Goal: Task Accomplishment & Management: Manage account settings

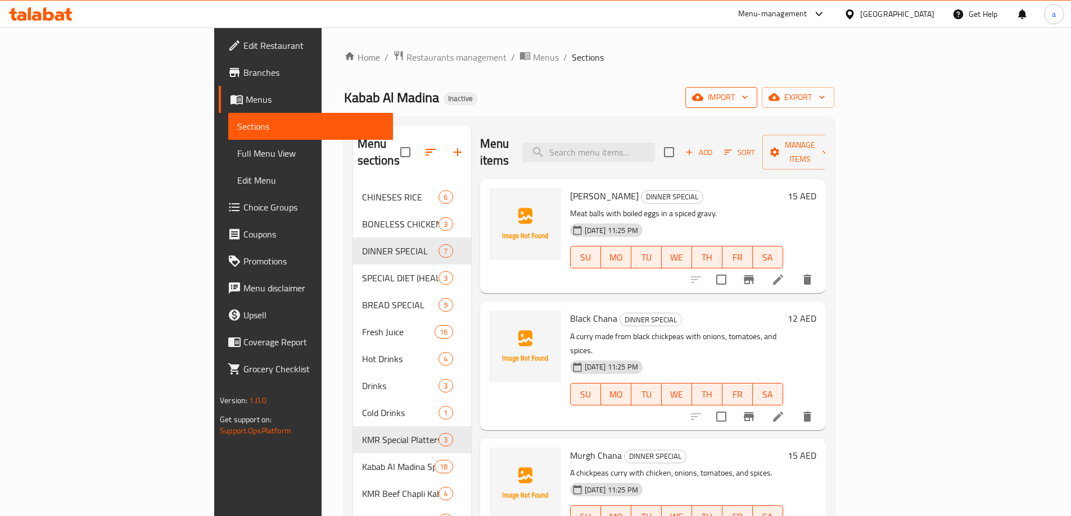
click at [748, 92] on span "import" at bounding box center [721, 97] width 54 height 14
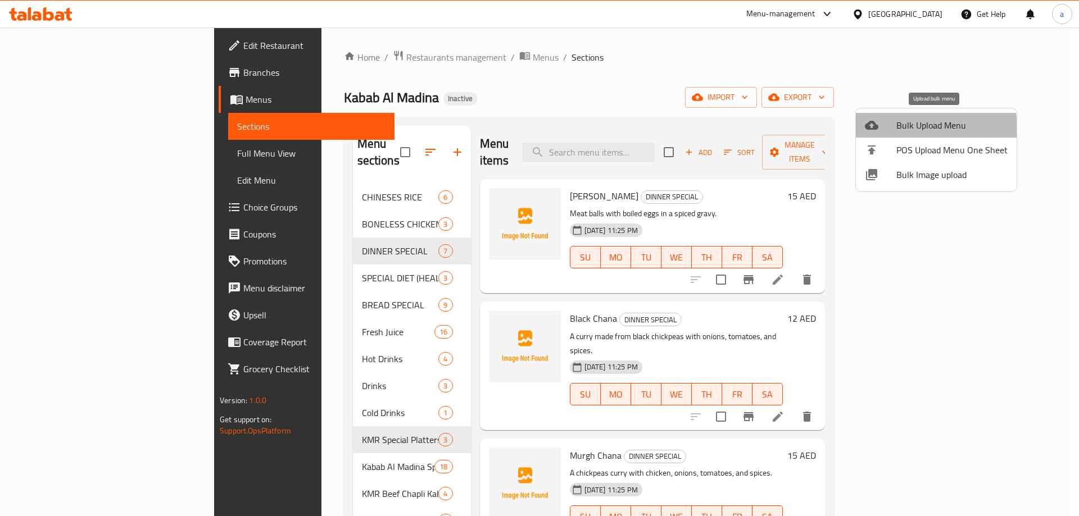
click at [919, 129] on span "Bulk Upload Menu" at bounding box center [951, 125] width 111 height 13
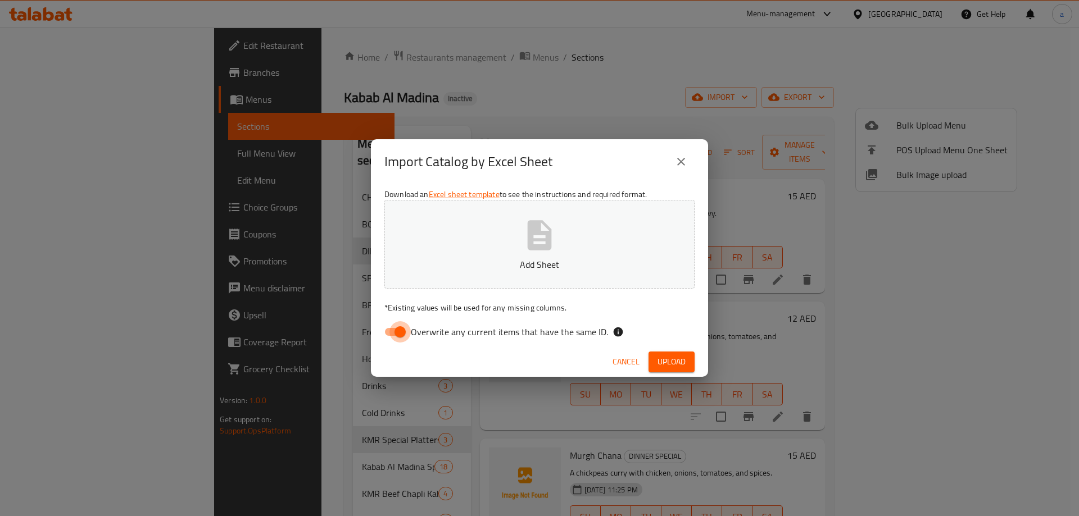
click at [400, 330] on input "Overwrite any current items that have the same ID." at bounding box center [400, 331] width 64 height 21
checkbox input "false"
click at [442, 263] on p "Add Sheet" at bounding box center [539, 264] width 275 height 13
click at [686, 366] on button "Upload" at bounding box center [671, 362] width 46 height 21
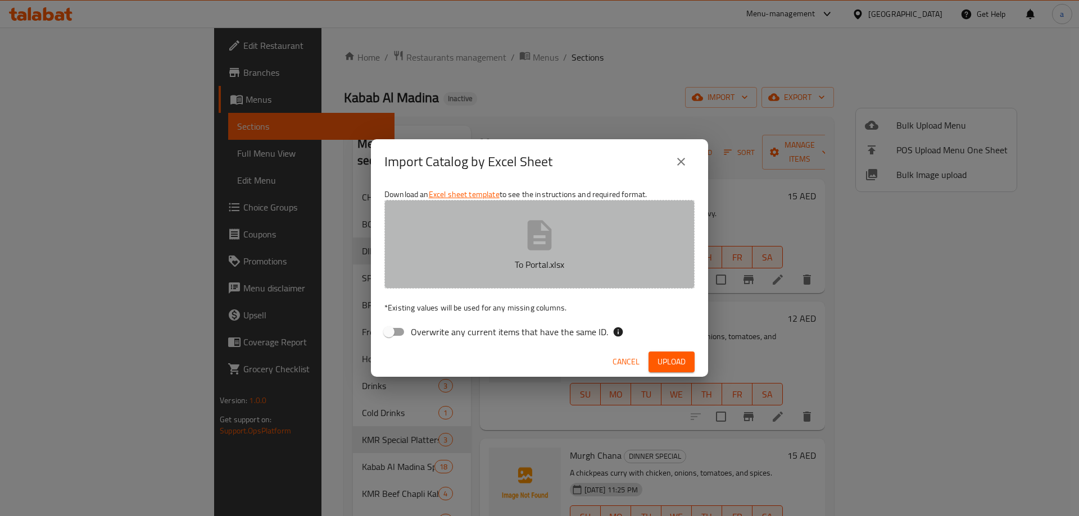
click at [601, 252] on button "To Portal.xlsx" at bounding box center [539, 244] width 310 height 89
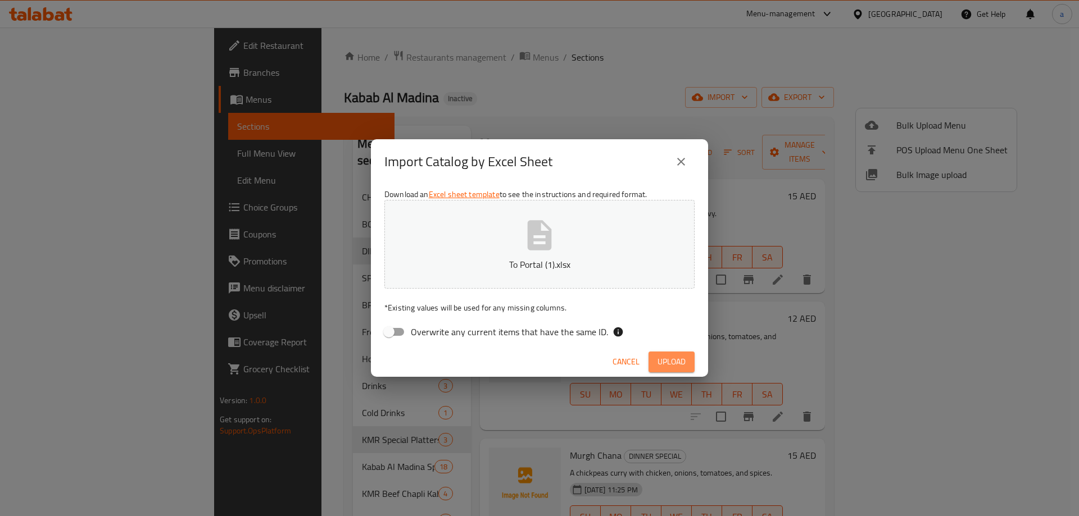
click at [679, 365] on span "Upload" at bounding box center [671, 362] width 28 height 14
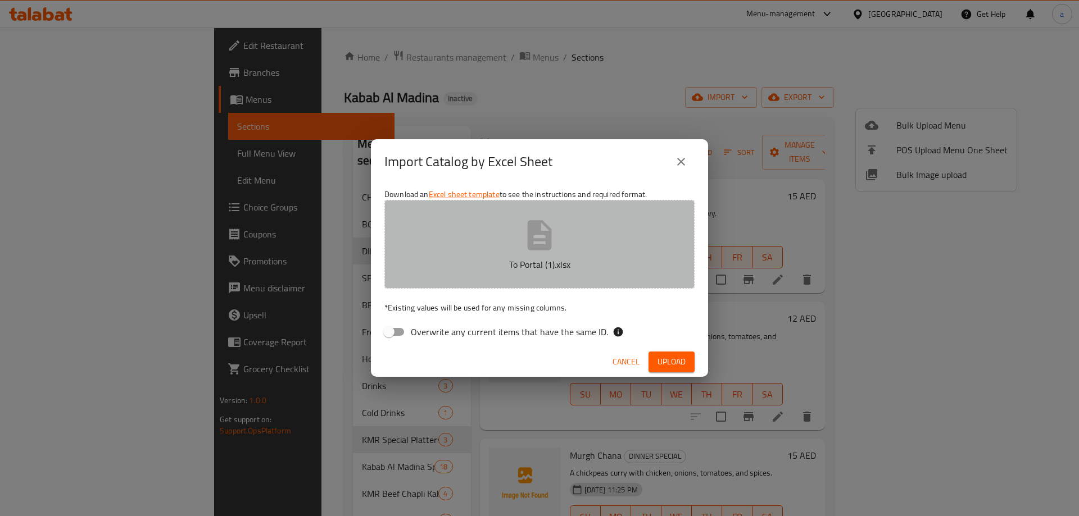
click at [580, 251] on button "To Portal (1).xlsx" at bounding box center [539, 244] width 310 height 89
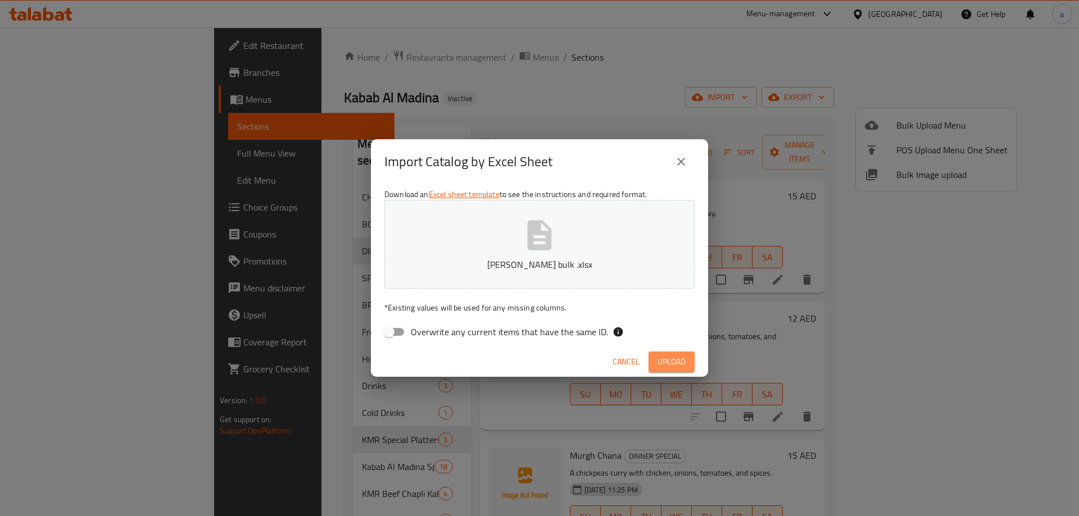
click at [661, 356] on span "Upload" at bounding box center [671, 362] width 28 height 14
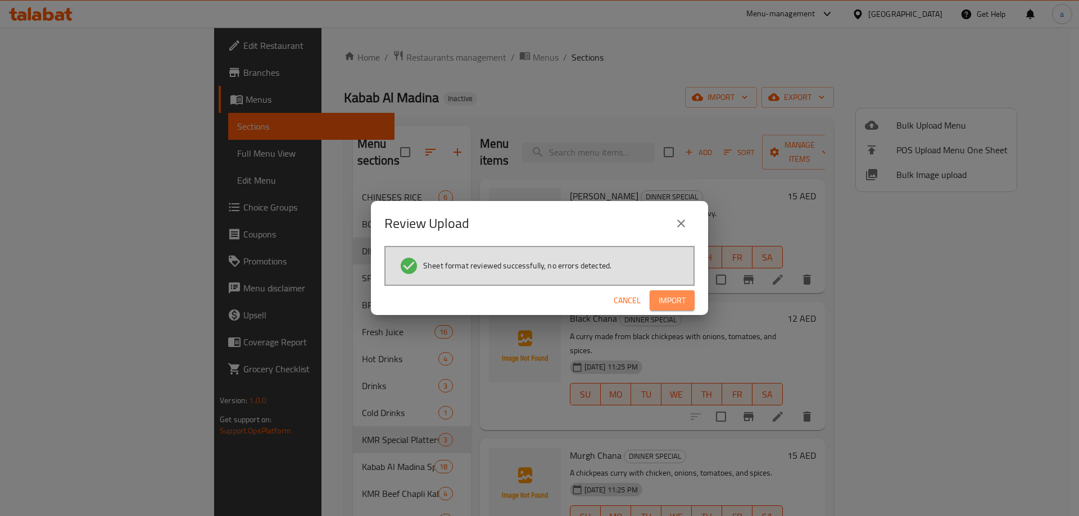
click at [660, 294] on span "Import" at bounding box center [672, 301] width 27 height 14
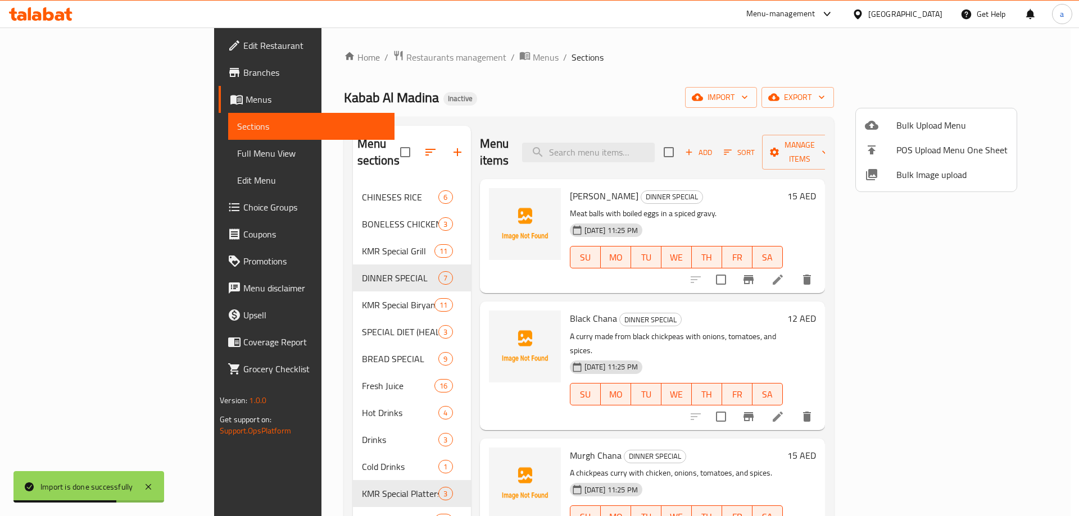
click at [89, 153] on div at bounding box center [539, 258] width 1079 height 516
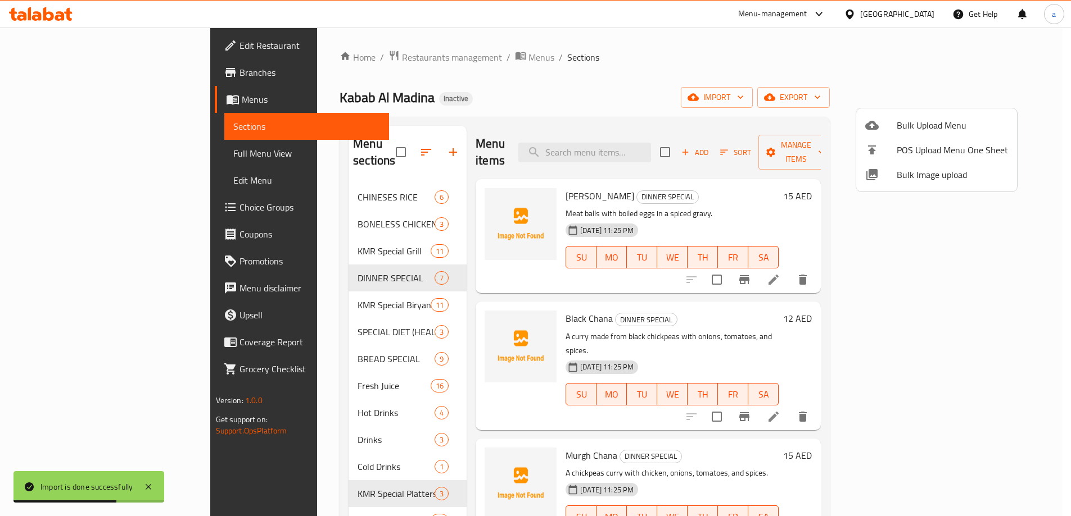
click at [233, 153] on span "Full Menu View" at bounding box center [306, 153] width 147 height 13
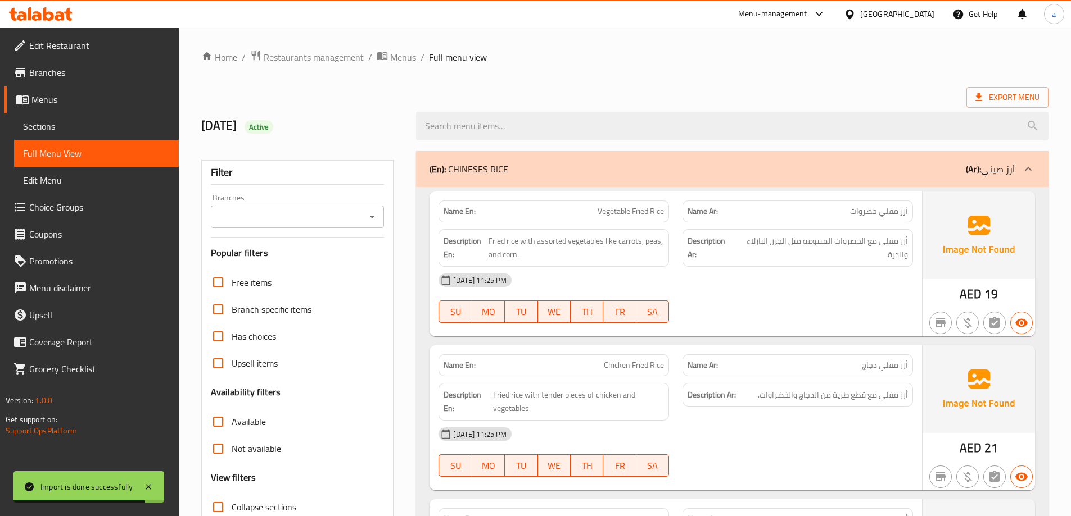
click at [45, 126] on span "Sections" at bounding box center [96, 126] width 147 height 13
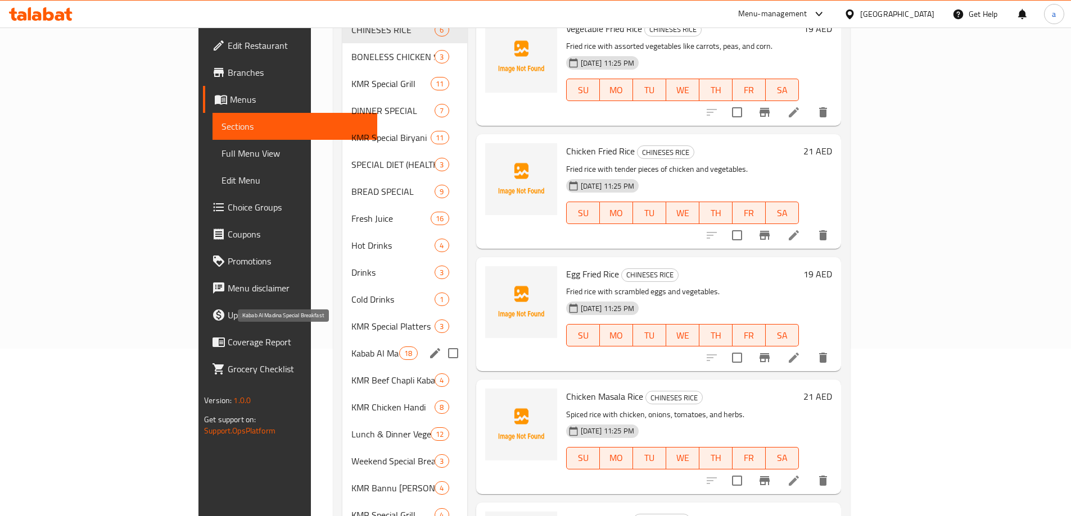
scroll to position [112, 0]
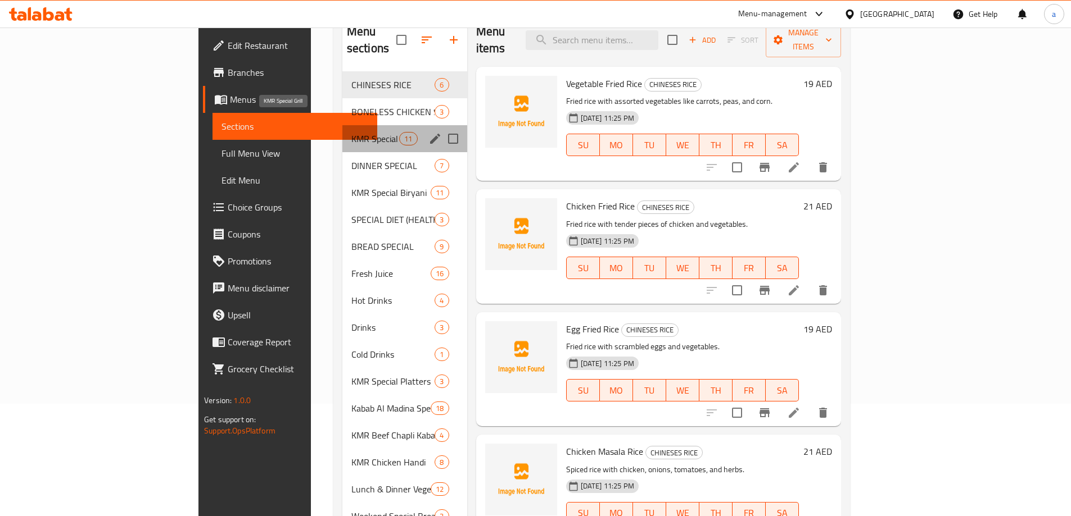
click at [351, 132] on span "KMR Special Grill" at bounding box center [375, 138] width 48 height 13
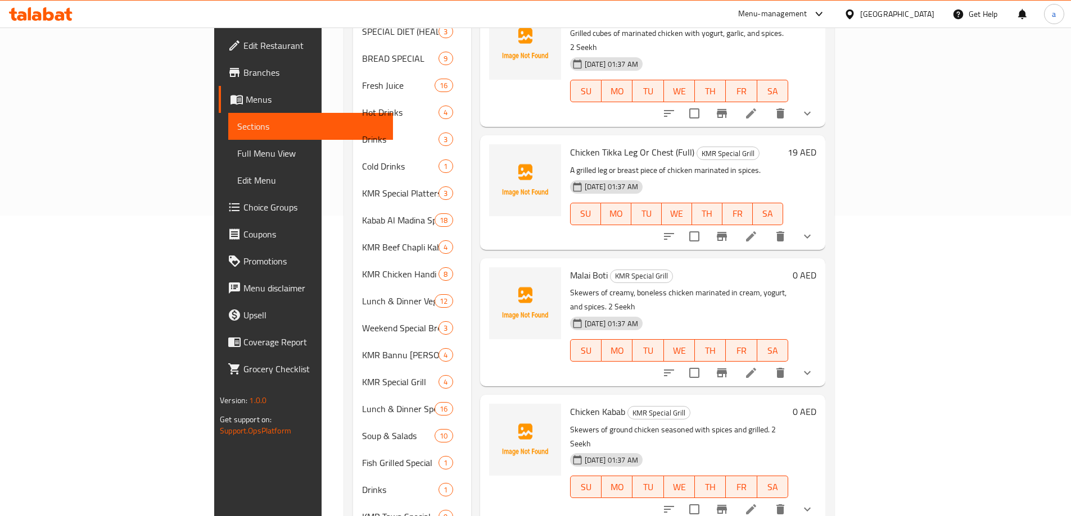
scroll to position [361, 0]
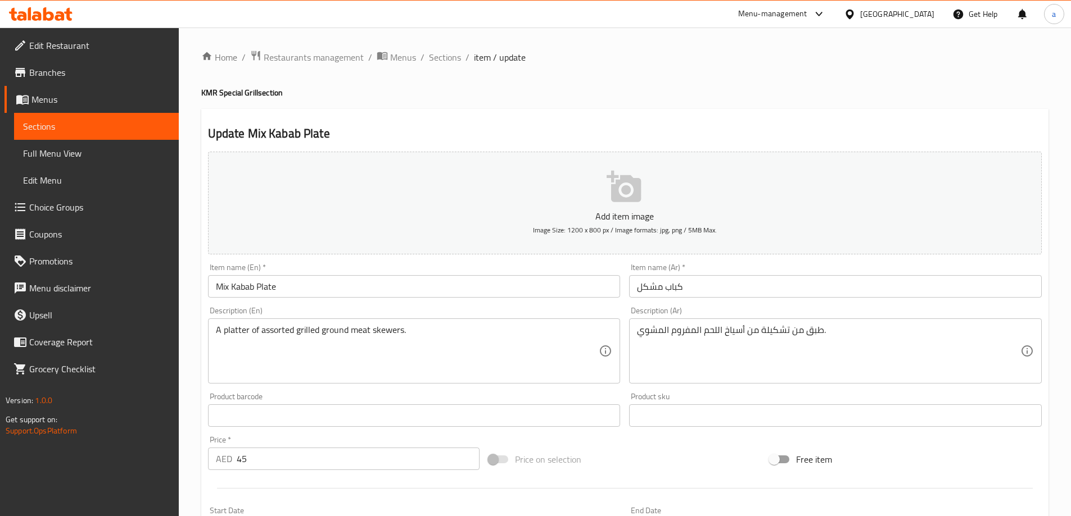
click at [699, 284] on input "كباب مشكل" at bounding box center [835, 286] width 412 height 22
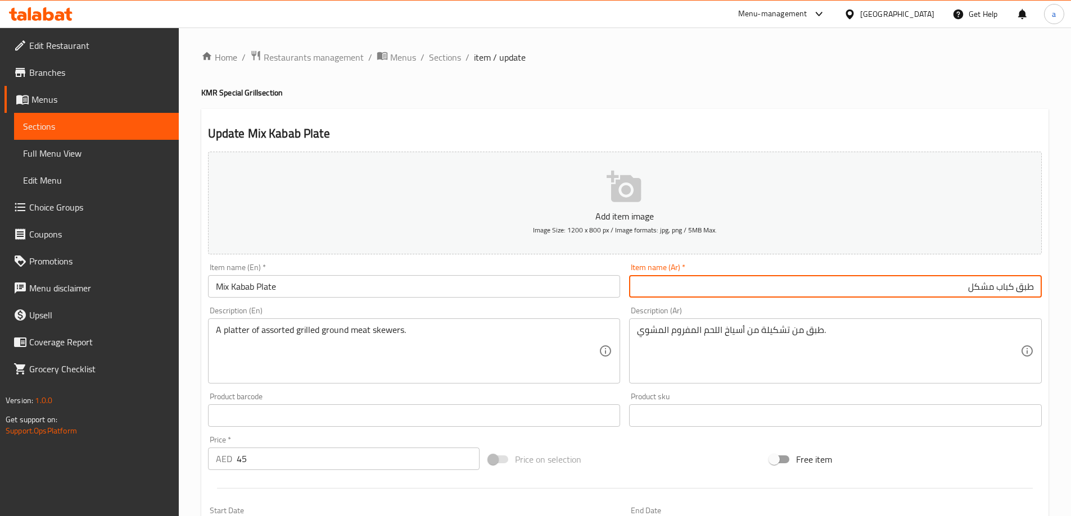
type input "طبق كباب مشكل"
click at [450, 60] on span "Sections" at bounding box center [445, 57] width 32 height 13
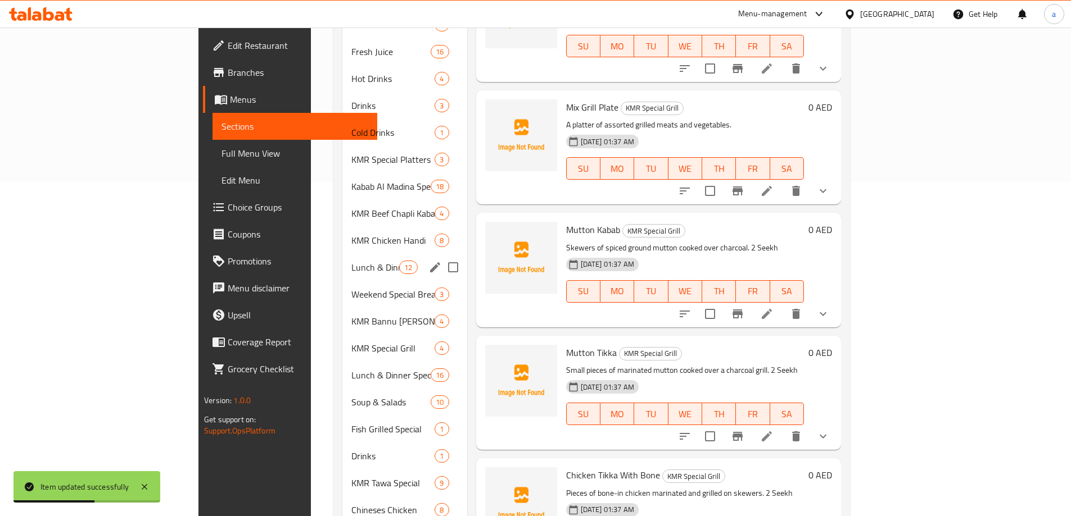
scroll to position [337, 0]
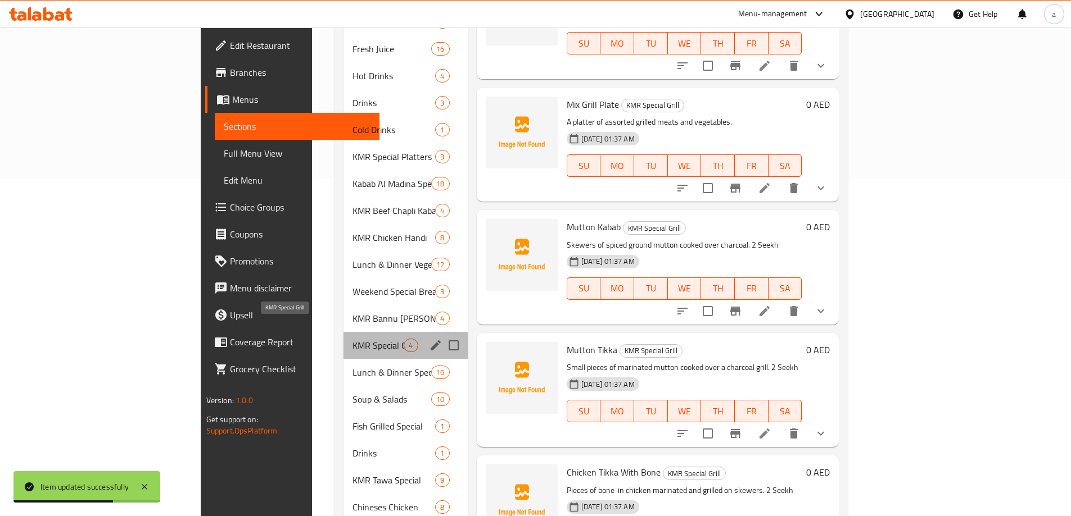
click at [352, 339] on span "KMR Special Grill" at bounding box center [377, 345] width 51 height 13
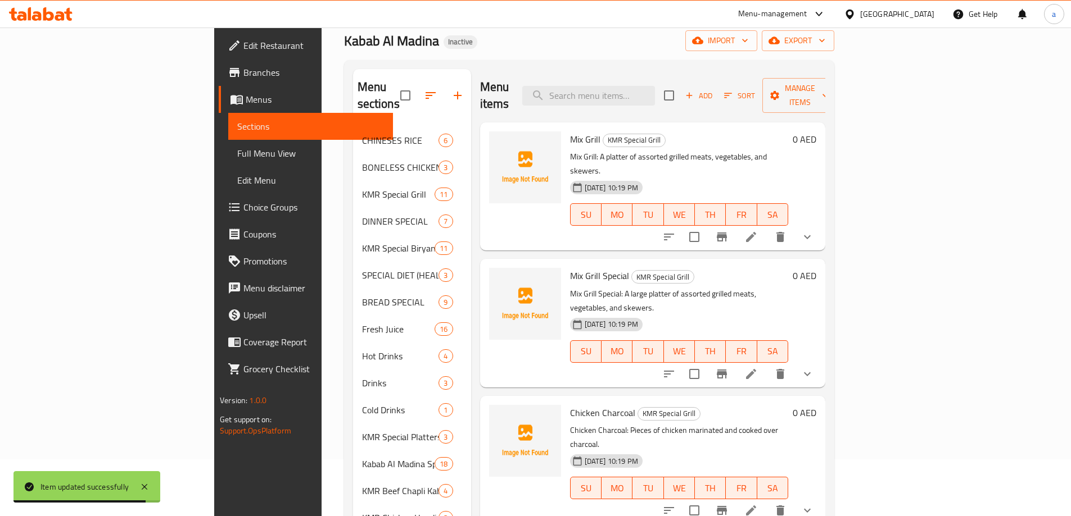
scroll to position [56, 0]
click at [681, 89] on input "checkbox" at bounding box center [669, 96] width 24 height 24
checkbox input "true"
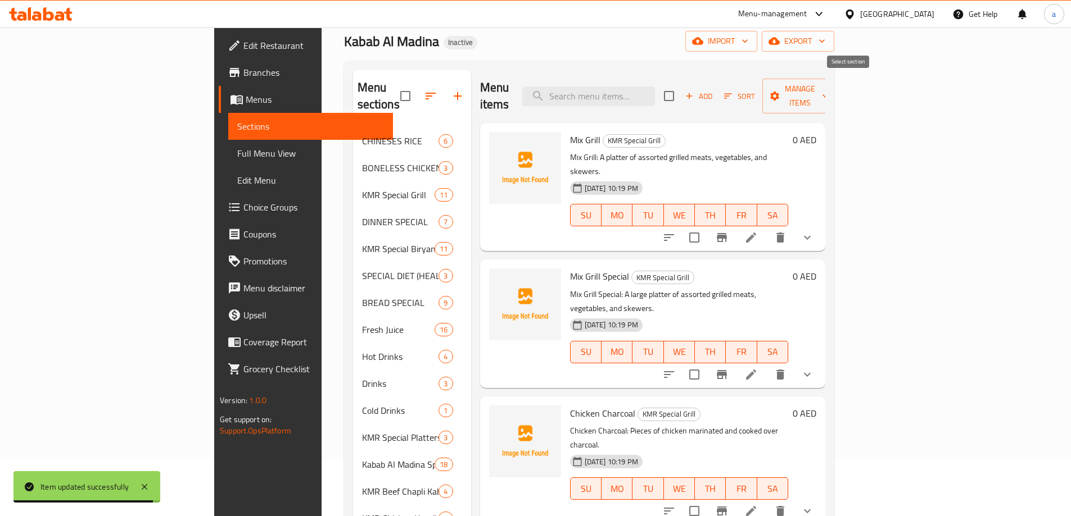
checkbox input "true"
click at [828, 92] on span "Manage items" at bounding box center [799, 96] width 57 height 28
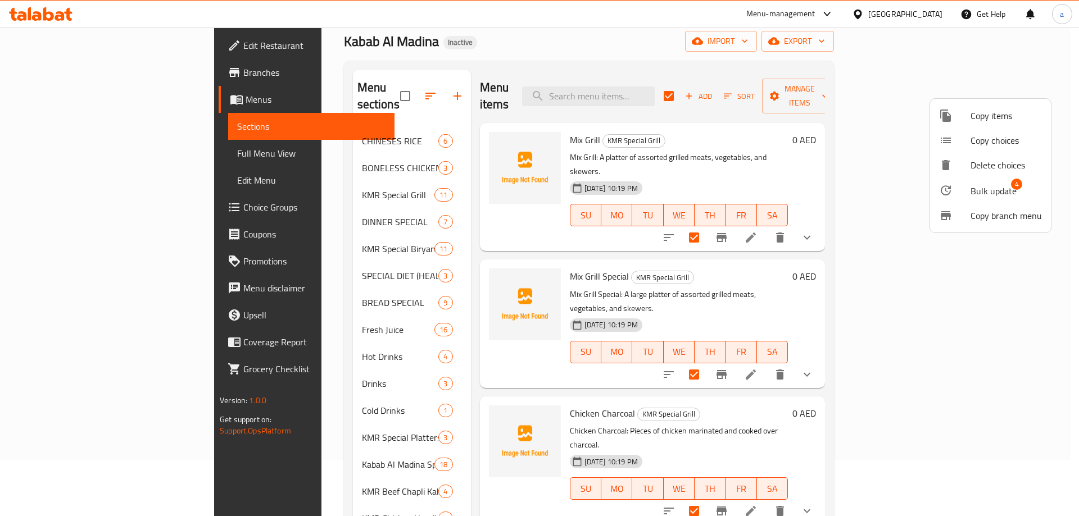
click at [997, 196] on span "Bulk update" at bounding box center [993, 190] width 46 height 13
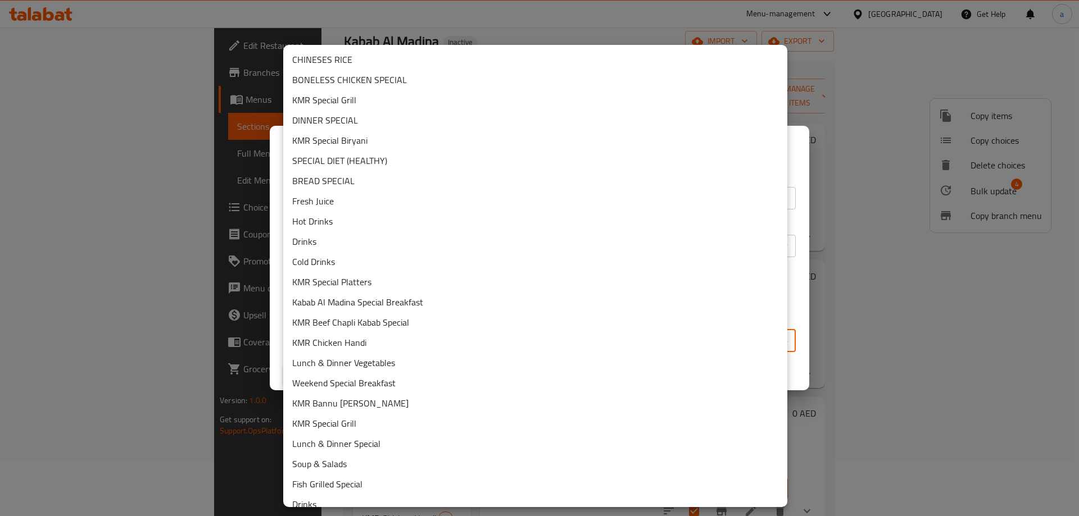
click at [470, 336] on body "​ Menu-management [GEOGRAPHIC_DATA] Get Help a Edit Restaurant Branches Menus S…" at bounding box center [539, 215] width 1079 height 489
click at [375, 107] on li "KMR Special Grill" at bounding box center [535, 100] width 504 height 20
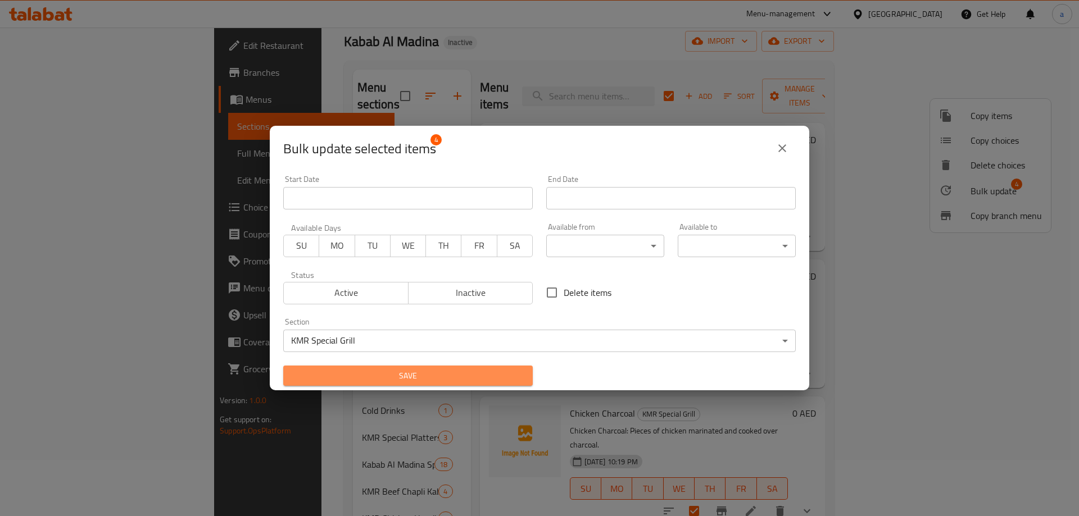
click at [464, 378] on span "Save" at bounding box center [408, 376] width 232 height 14
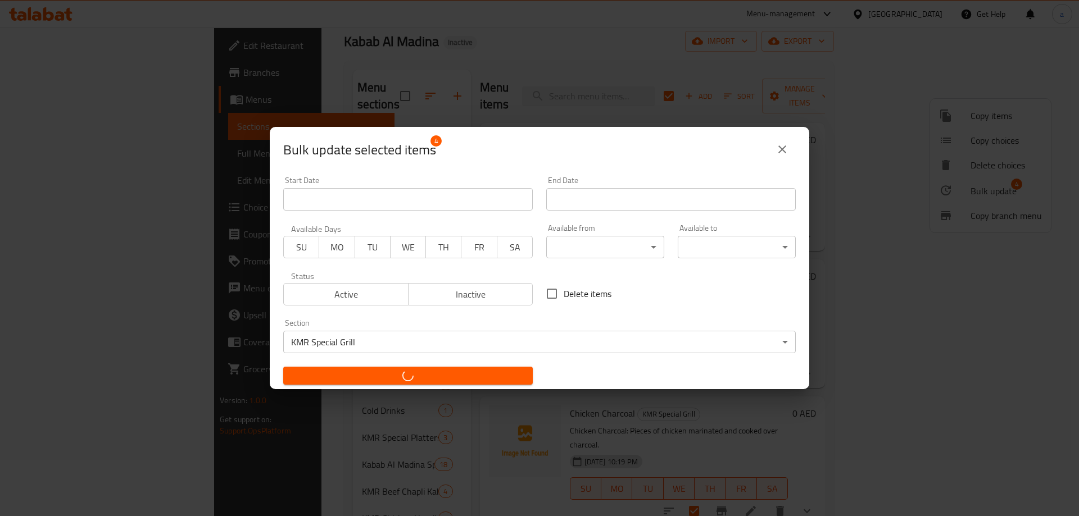
checkbox input "false"
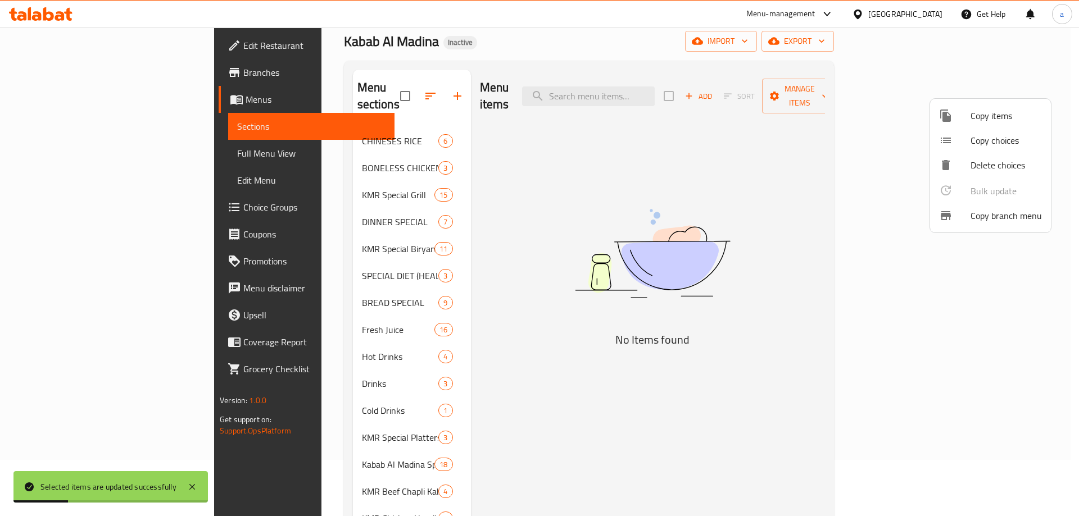
click at [482, 384] on div at bounding box center [539, 258] width 1079 height 516
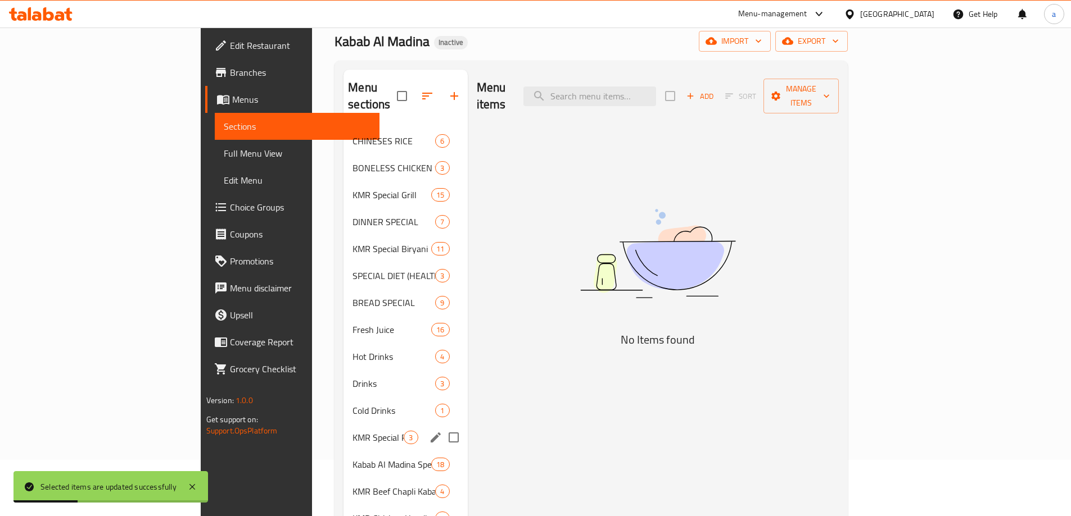
scroll to position [337, 0]
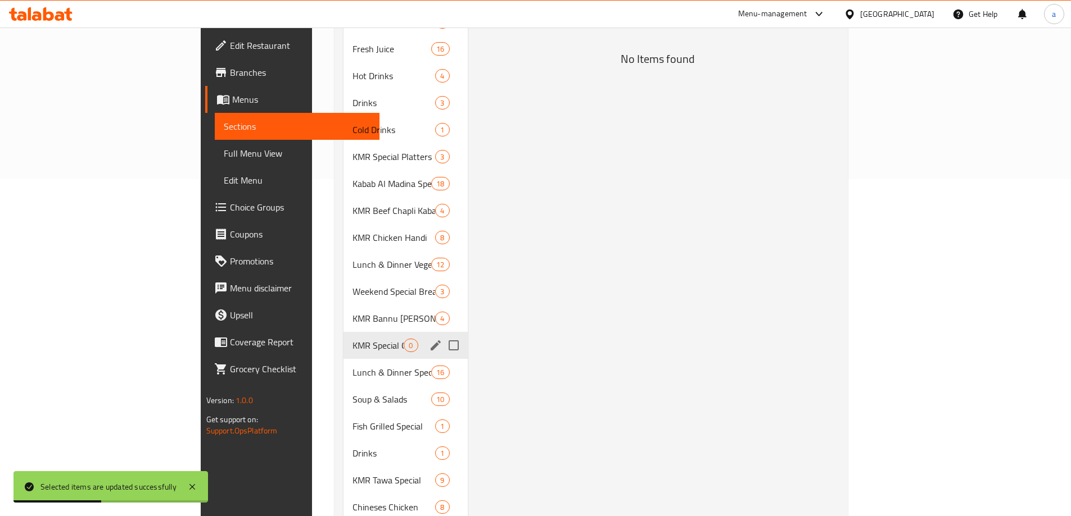
click at [442, 334] on input "Menu sections" at bounding box center [454, 346] width 24 height 24
checkbox input "true"
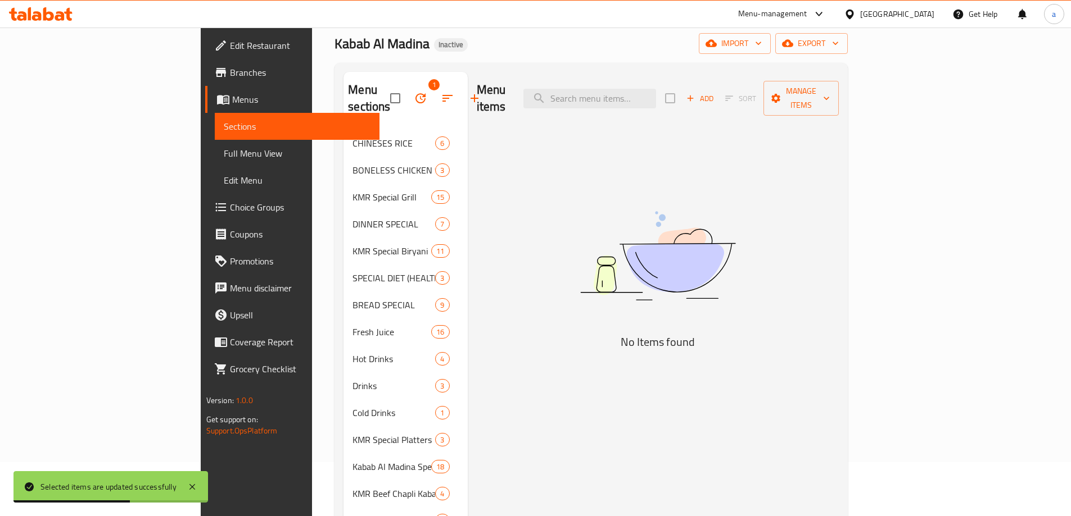
scroll to position [0, 0]
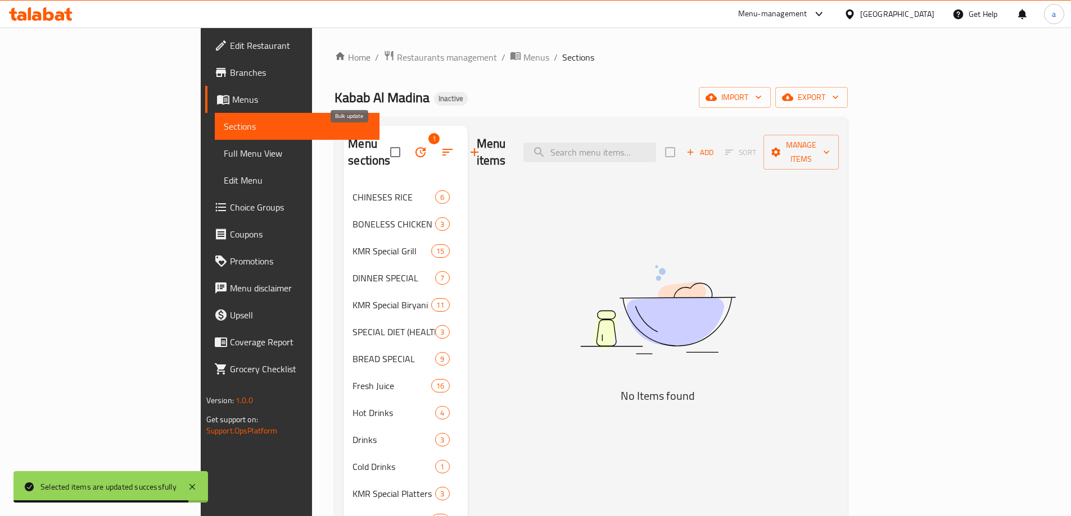
click at [414, 148] on icon "button" at bounding box center [420, 152] width 13 height 13
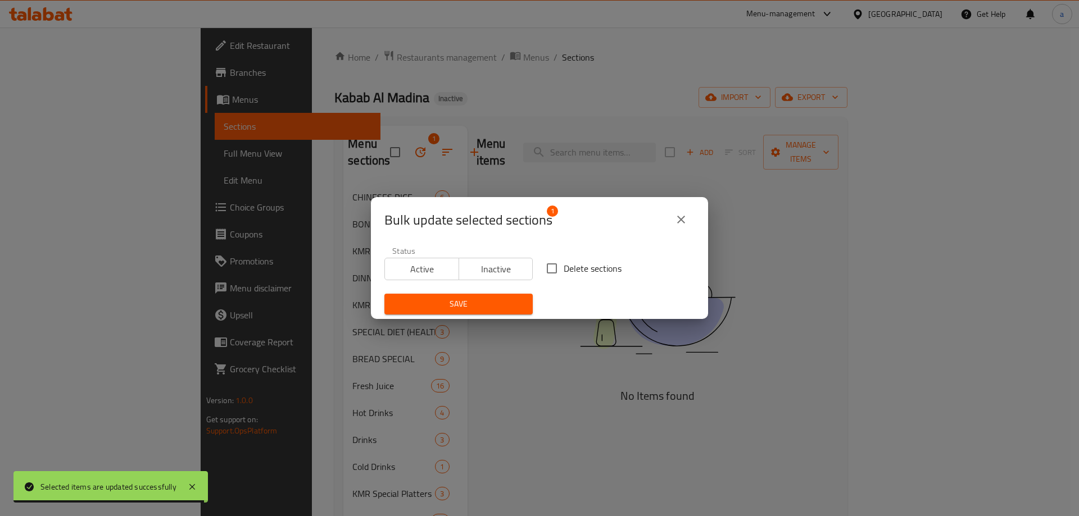
click at [573, 271] on span "Delete sections" at bounding box center [593, 268] width 58 height 13
click at [564, 271] on input "Delete sections" at bounding box center [552, 269] width 24 height 24
checkbox input "true"
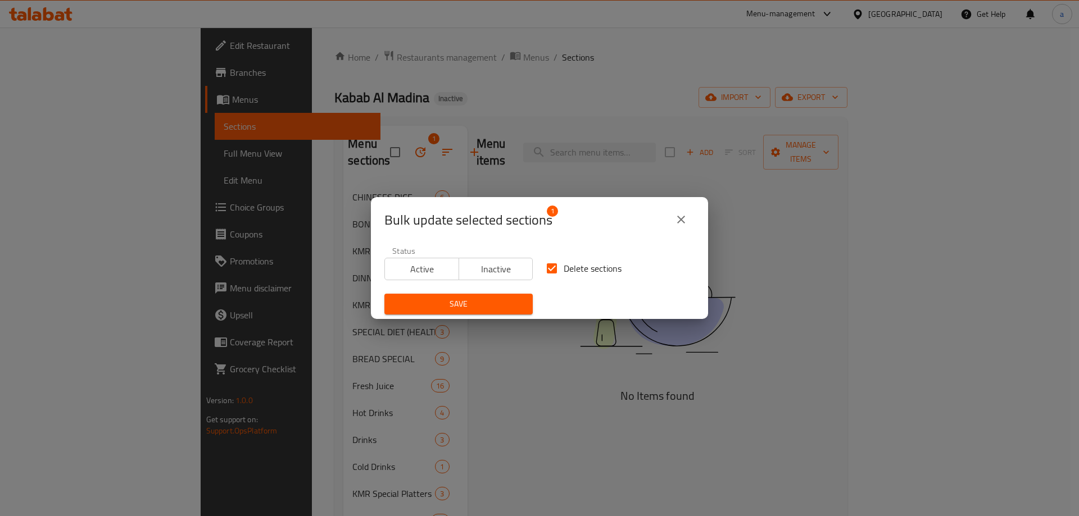
click at [502, 301] on span "Save" at bounding box center [458, 304] width 130 height 14
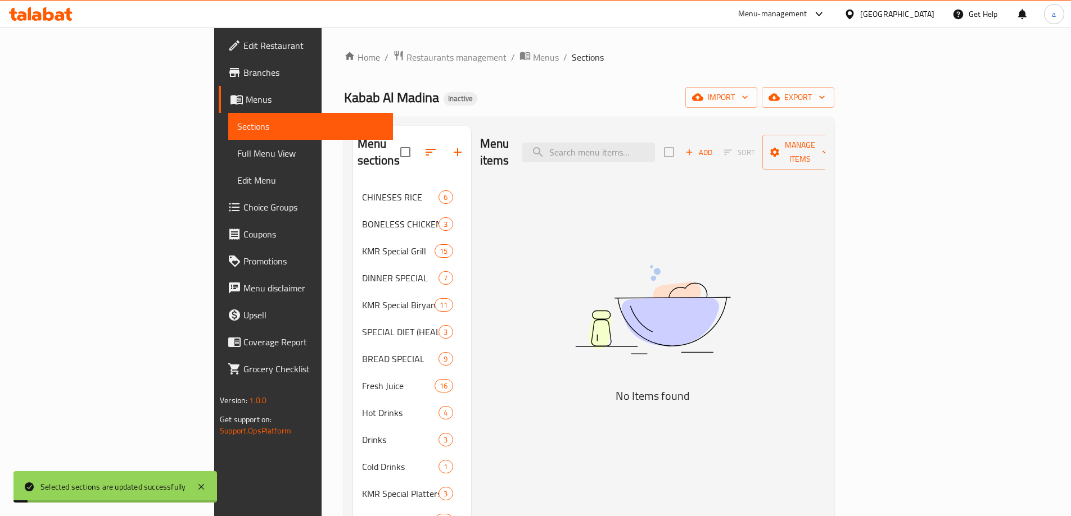
click at [502, 301] on div "Menu items Add Sort Manage items No Items found" at bounding box center [648, 481] width 354 height 710
click at [237, 153] on span "Full Menu View" at bounding box center [310, 153] width 147 height 13
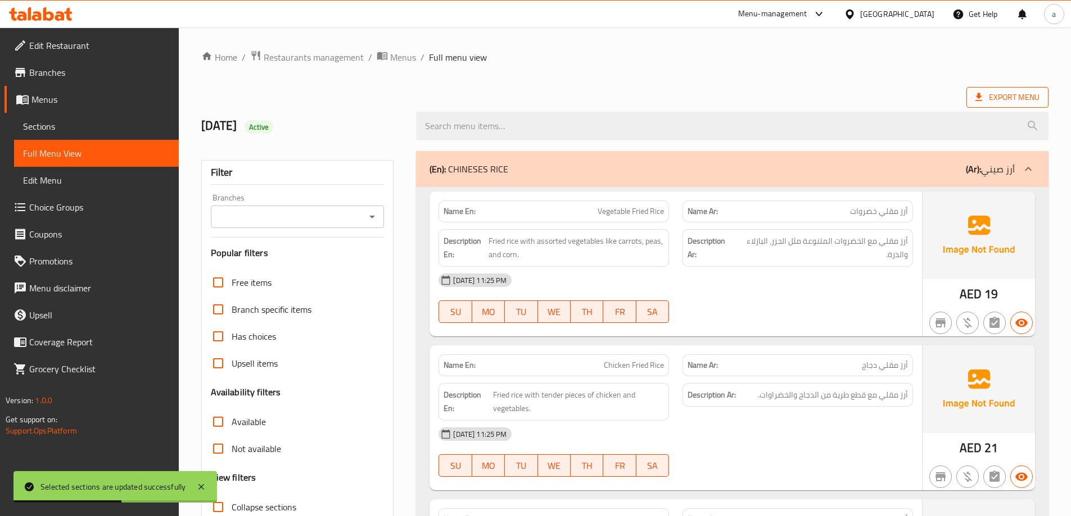
click at [1001, 96] on span "Export Menu" at bounding box center [1007, 97] width 64 height 14
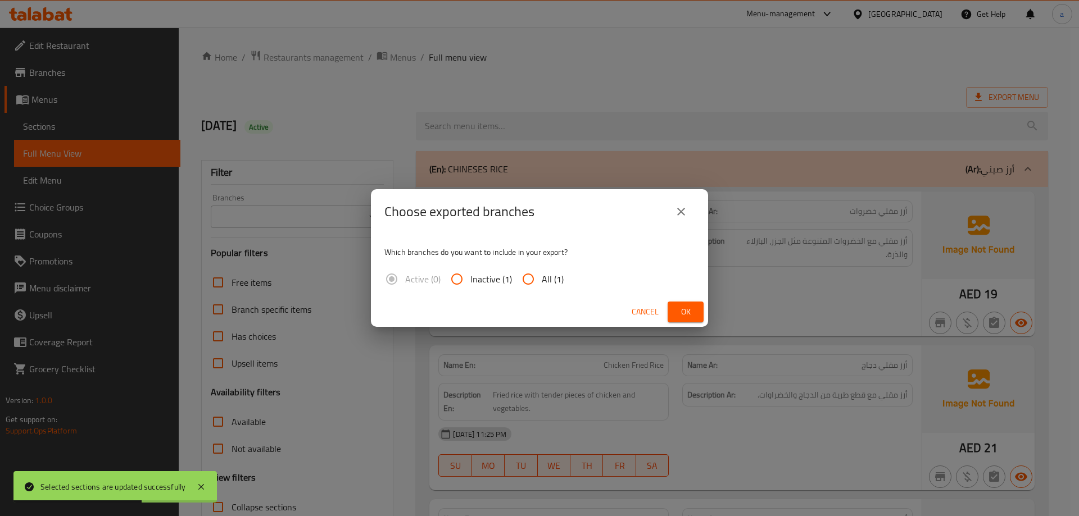
click at [536, 279] on input "All (1)" at bounding box center [528, 279] width 27 height 27
radio input "true"
click at [699, 314] on button "Ok" at bounding box center [686, 312] width 36 height 21
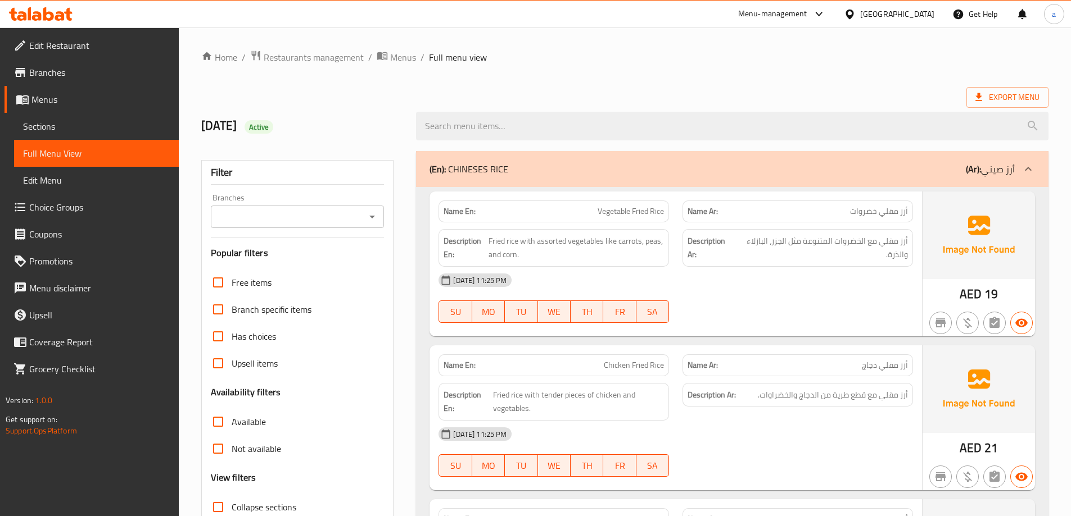
click at [379, 138] on div "[DATE] Active" at bounding box center [301, 126] width 215 height 50
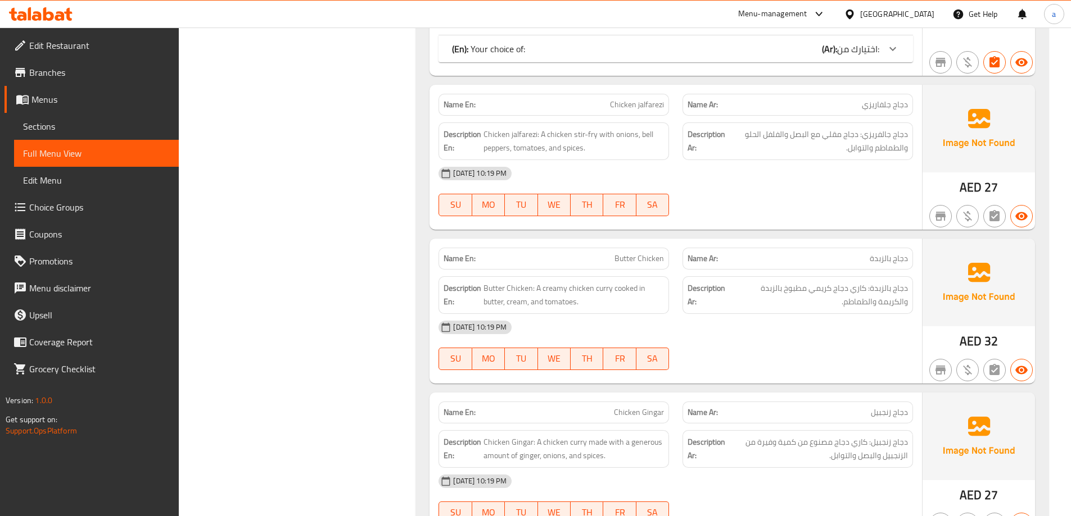
scroll to position [1081, 0]
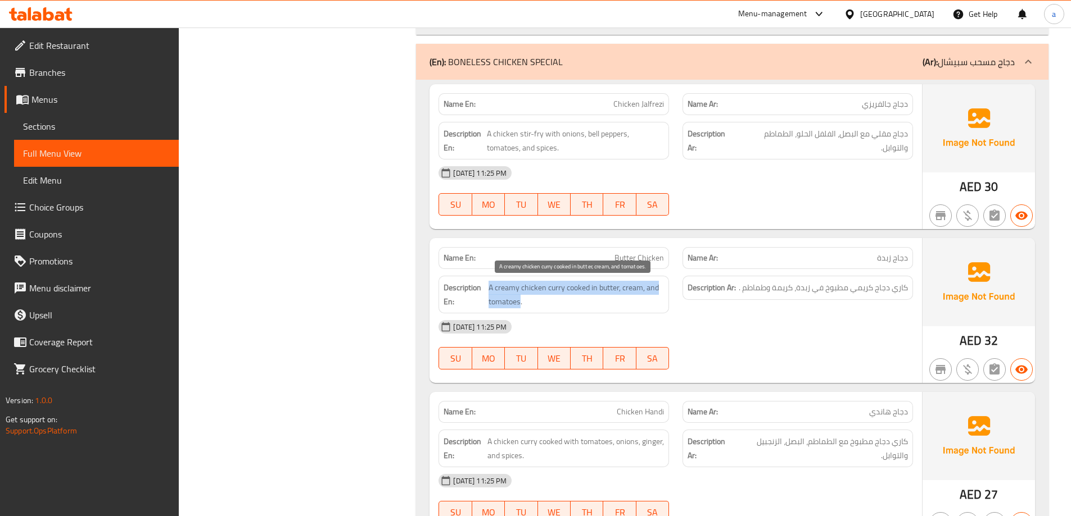
drag, startPoint x: 520, startPoint y: 303, endPoint x: 488, endPoint y: 288, distance: 34.9
click at [488, 288] on span "A creamy chicken curry cooked in butter, cream, and tomatoes." at bounding box center [575, 295] width 175 height 28
copy span "A creamy chicken curry cooked in butter, cream, and tomatoes"
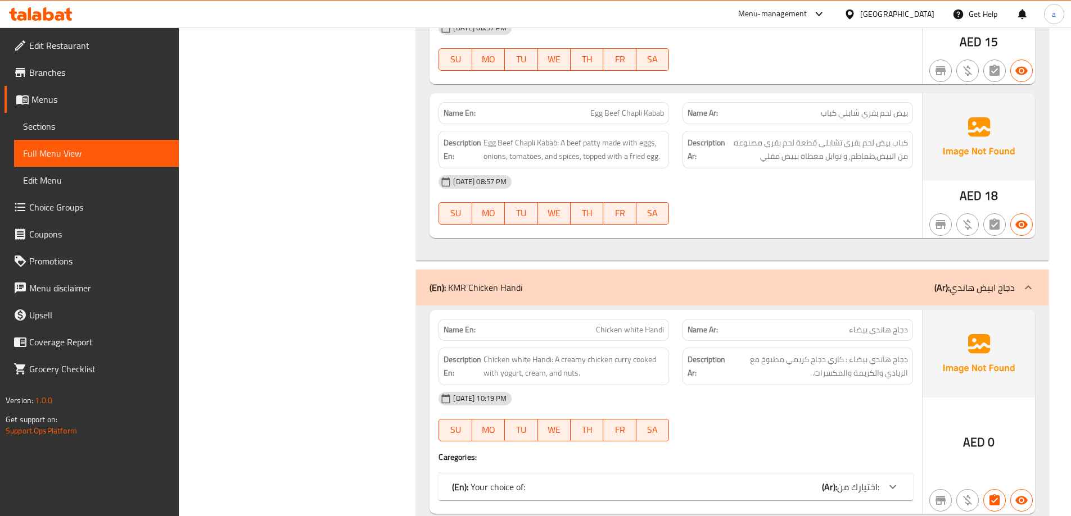
scroll to position [17674, 0]
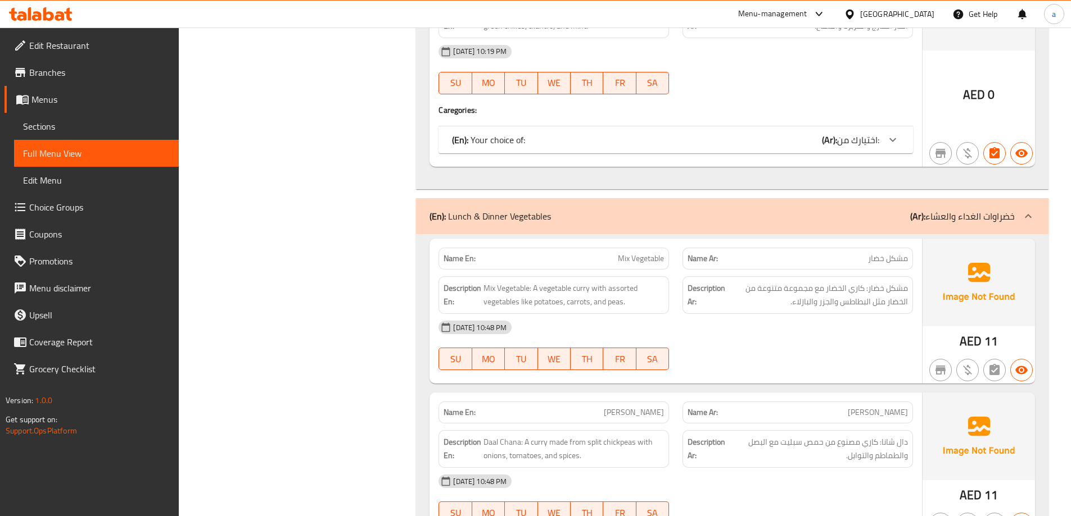
scroll to position [15727, 0]
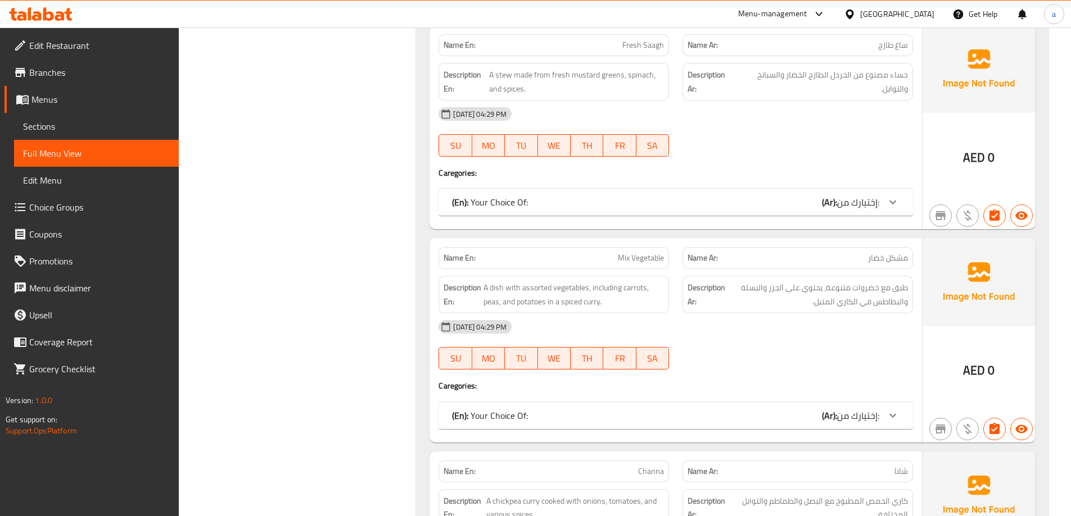
click at [885, 416] on div at bounding box center [892, 415] width 27 height 27
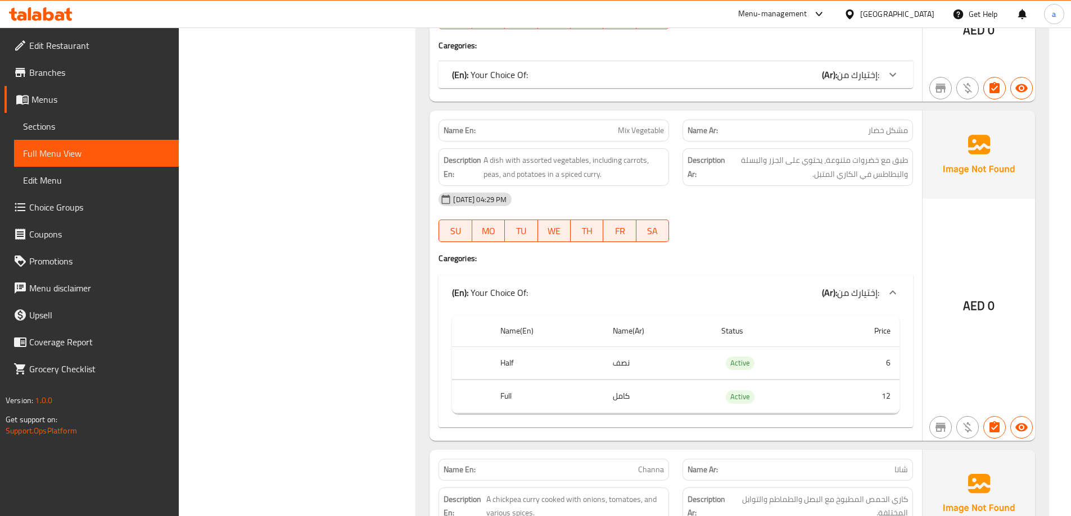
scroll to position [15895, 0]
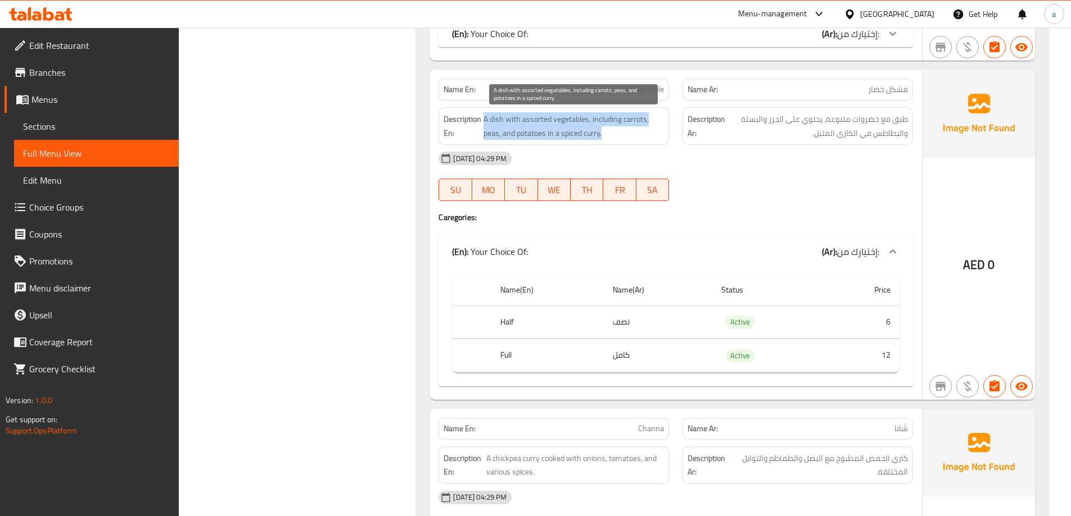
drag, startPoint x: 602, startPoint y: 137, endPoint x: 484, endPoint y: 120, distance: 119.8
click at [484, 120] on span "A dish with assorted vegetables, including carrots, peas, and potatoes in a spi…" at bounding box center [573, 126] width 180 height 28
copy span "A dish with assorted vegetables, including carrots, peas, and potatoes in a spi…"
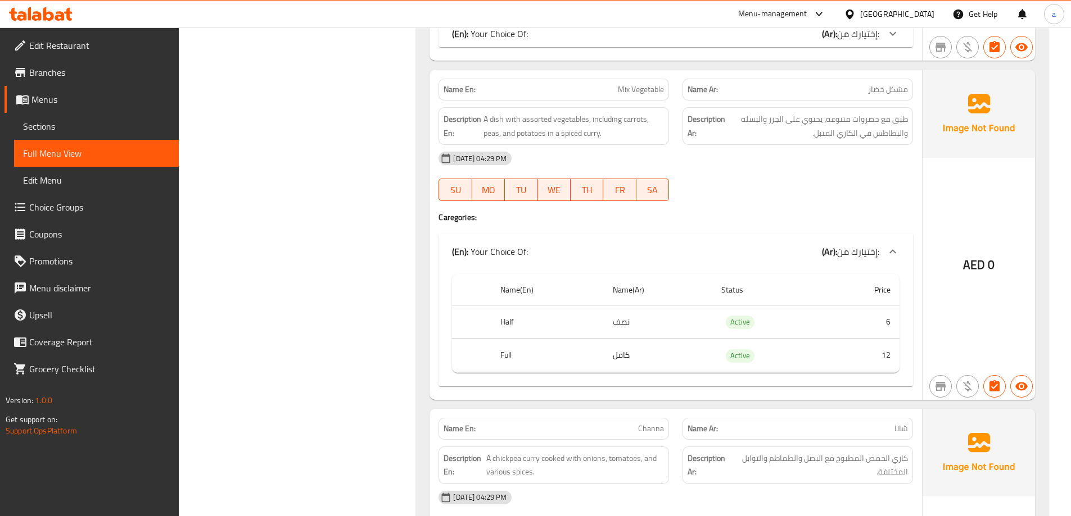
click at [260, 158] on div "Filter Branches Branches Popular filters Free items Branch specific items Has c…" at bounding box center [301, 53] width 215 height 31608
click at [624, 156] on div "[DATE] 04:29 PM" at bounding box center [676, 158] width 488 height 27
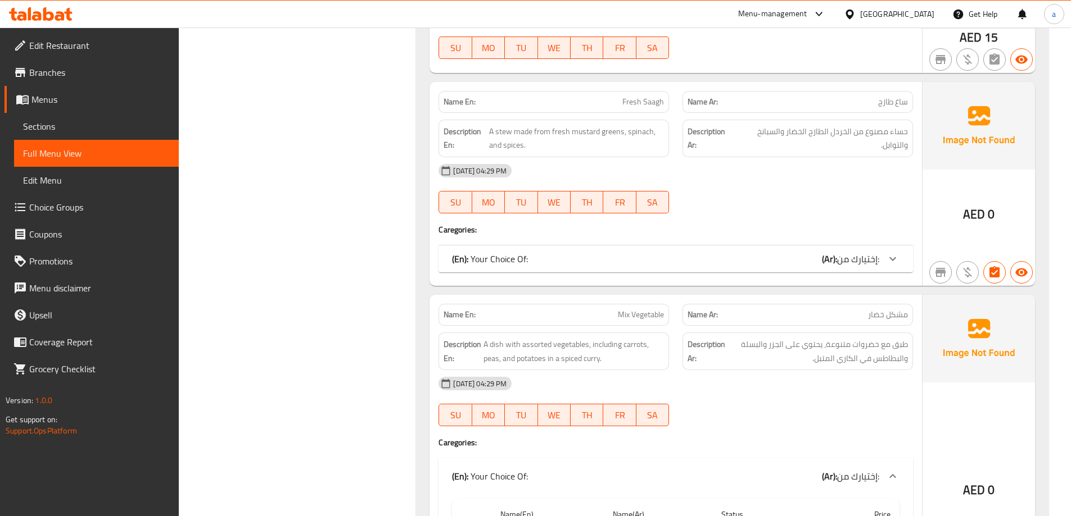
scroll to position [15671, 0]
drag, startPoint x: 611, startPoint y: 314, endPoint x: 706, endPoint y: 318, distance: 95.6
click at [703, 319] on div "Name En: Mix Vegetable Name Ar: مشكل خضار" at bounding box center [676, 314] width 488 height 35
click at [704, 311] on strong "Name Ar:" at bounding box center [702, 315] width 30 height 12
drag, startPoint x: 606, startPoint y: 311, endPoint x: 663, endPoint y: 318, distance: 56.7
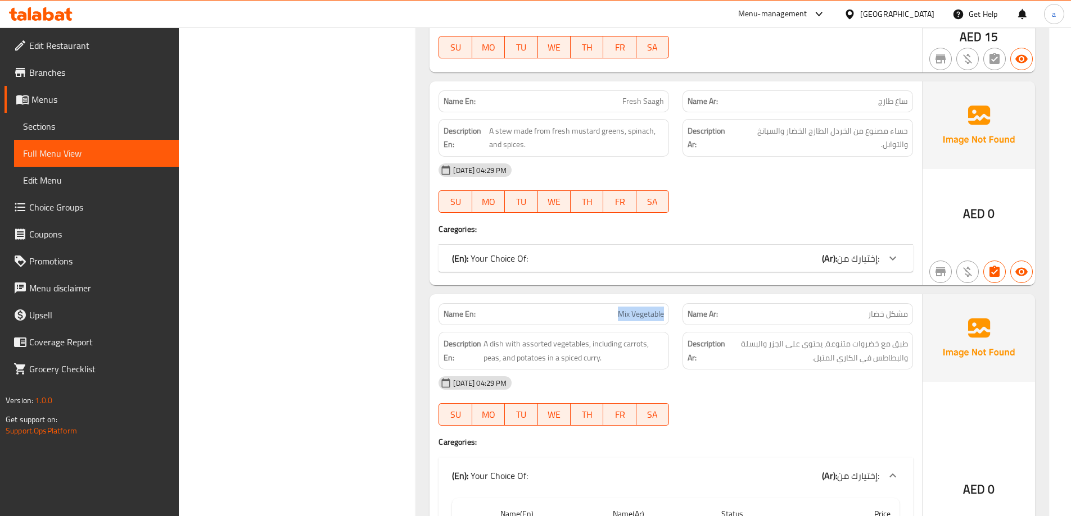
click at [663, 318] on p "Name En: Mix Vegetable" at bounding box center [553, 315] width 220 height 12
copy span "Mix Vegetable"
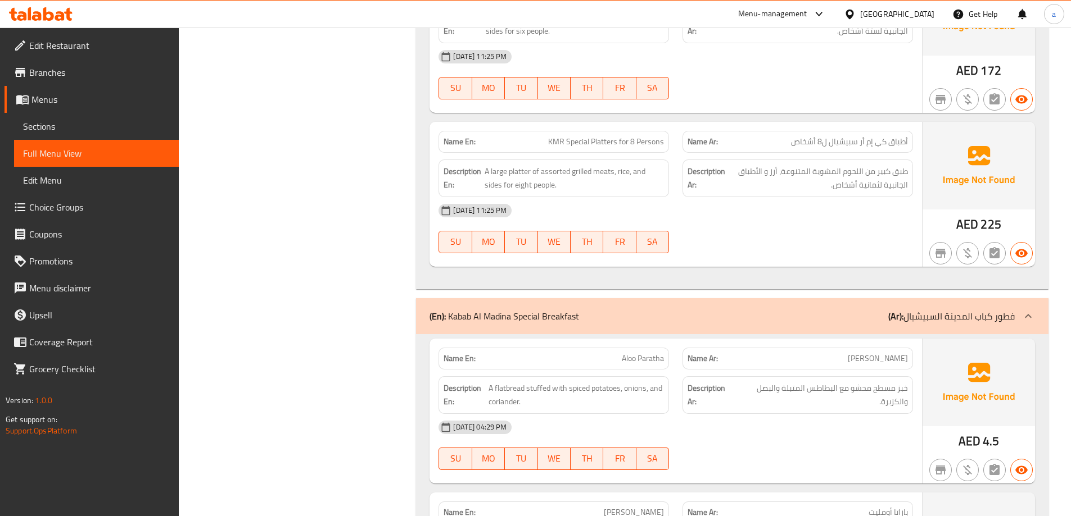
scroll to position [19640, 0]
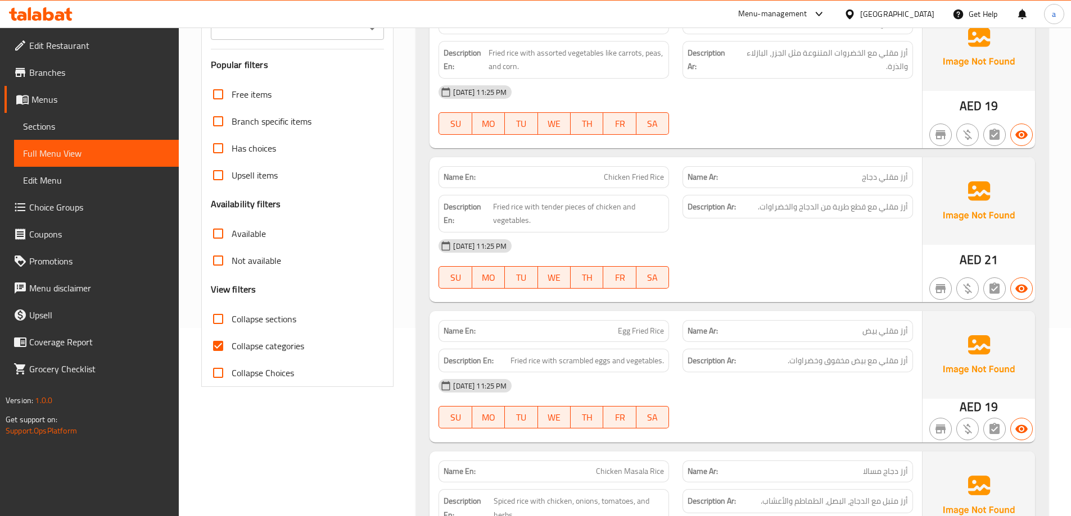
scroll to position [169, 0]
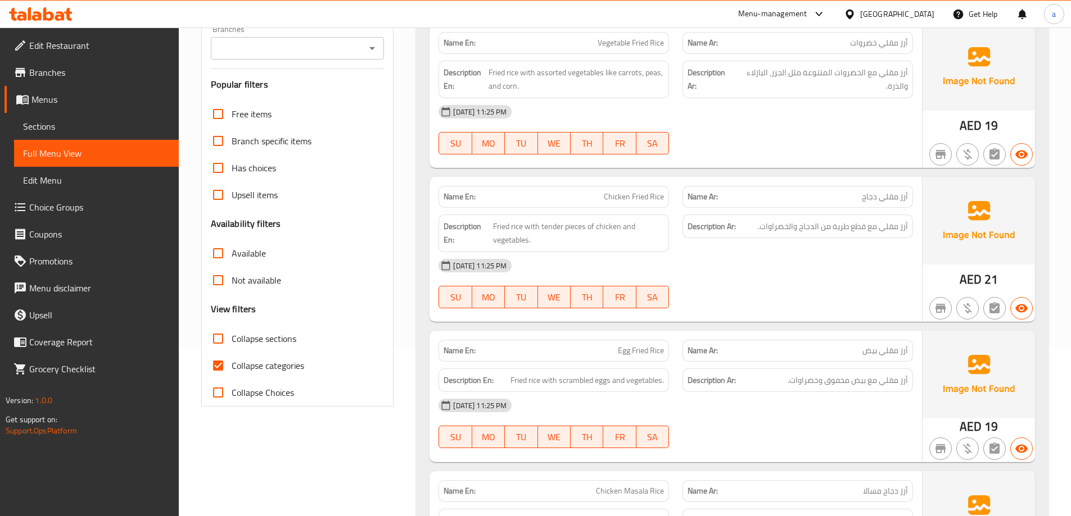
click at [85, 116] on link "Sections" at bounding box center [96, 126] width 165 height 27
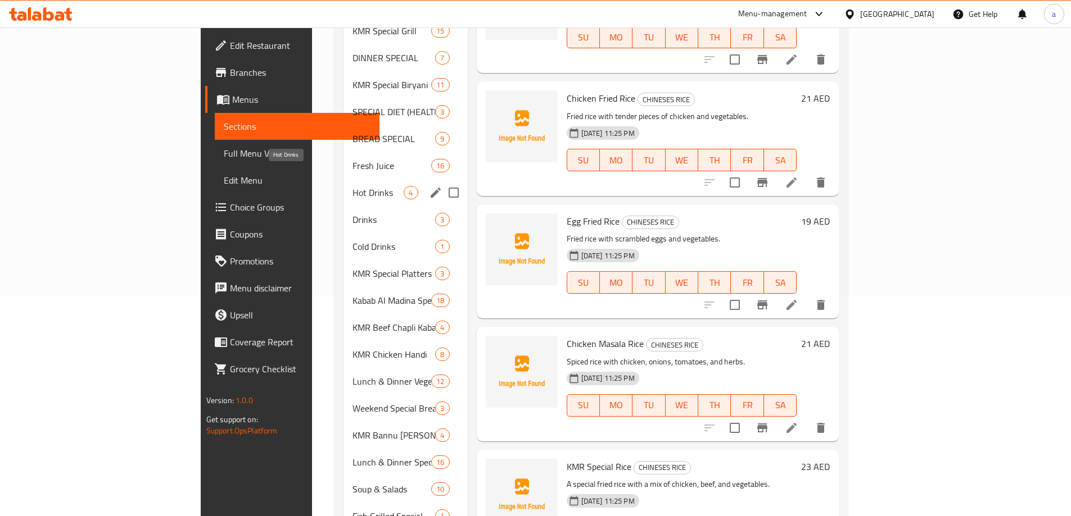
scroll to position [326, 0]
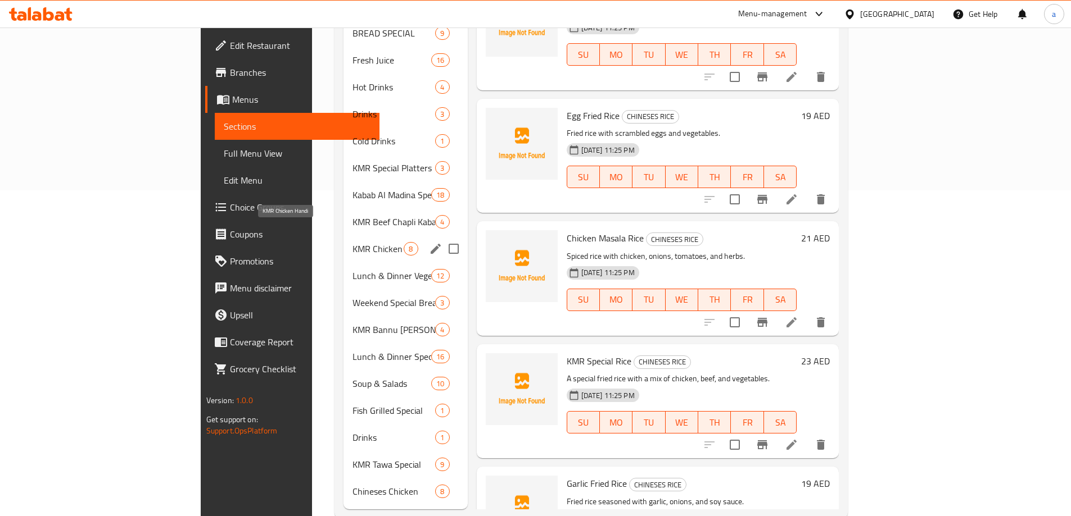
click at [352, 242] on span "KMR Chicken Handi" at bounding box center [377, 248] width 51 height 13
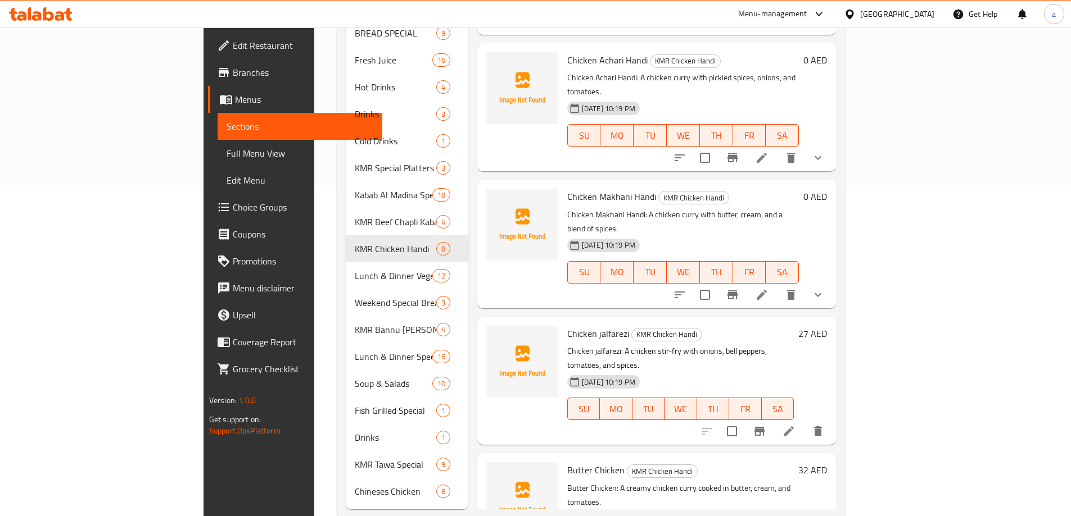
scroll to position [169, 0]
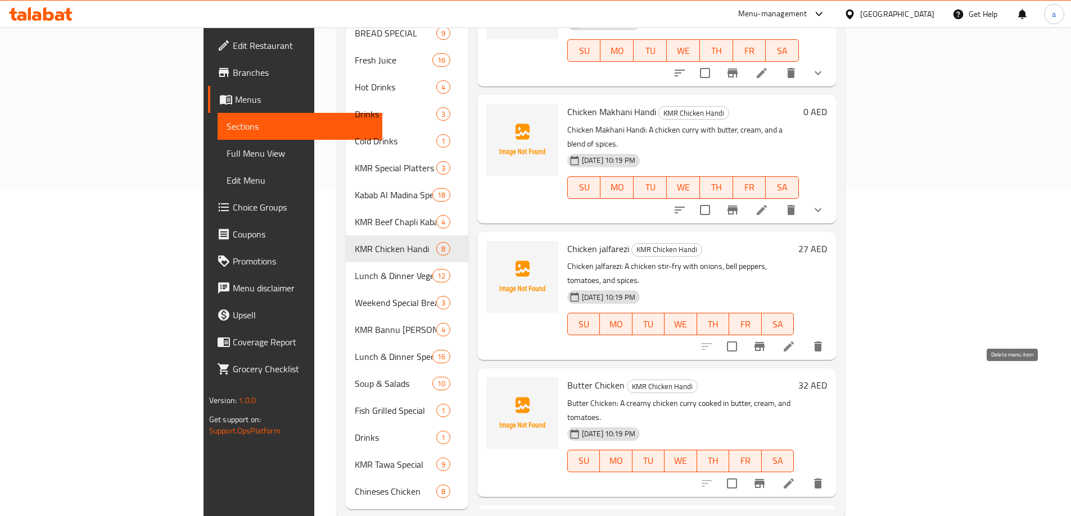
click at [822, 479] on icon "delete" at bounding box center [818, 484] width 8 height 10
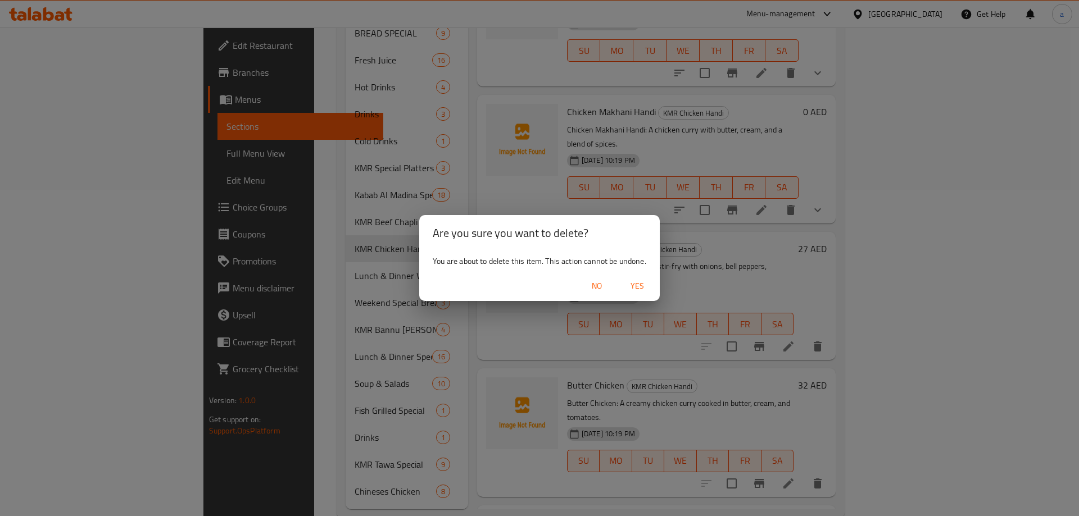
click at [632, 285] on span "Yes" at bounding box center [637, 286] width 27 height 14
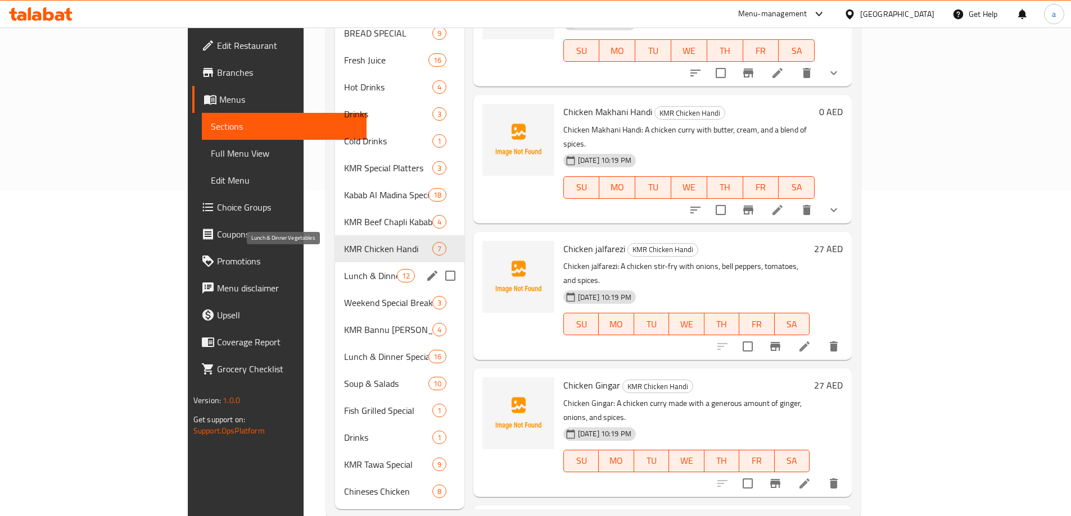
click at [344, 269] on span "Lunch & Dinner Vegetables" at bounding box center [370, 275] width 52 height 13
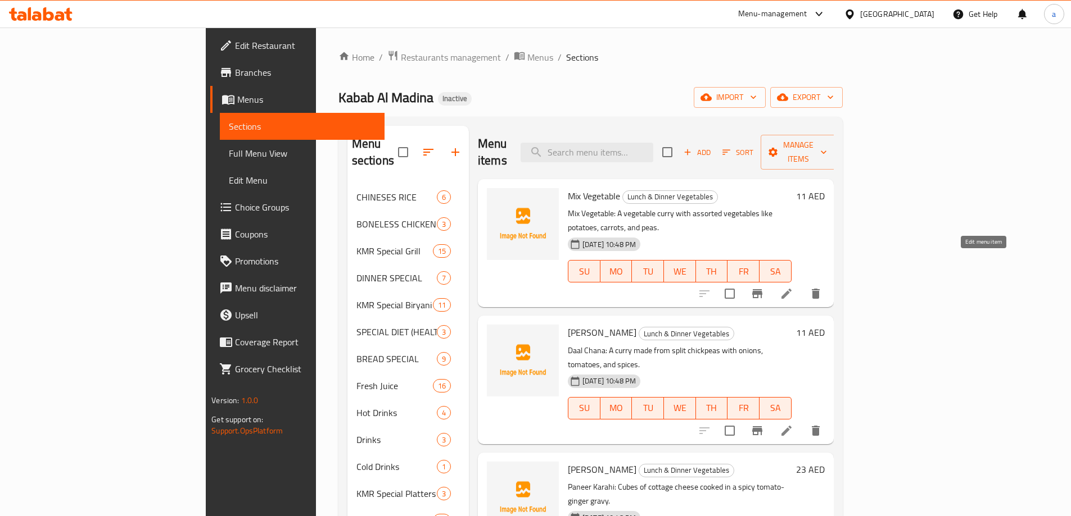
click at [791, 289] on icon at bounding box center [786, 294] width 10 height 10
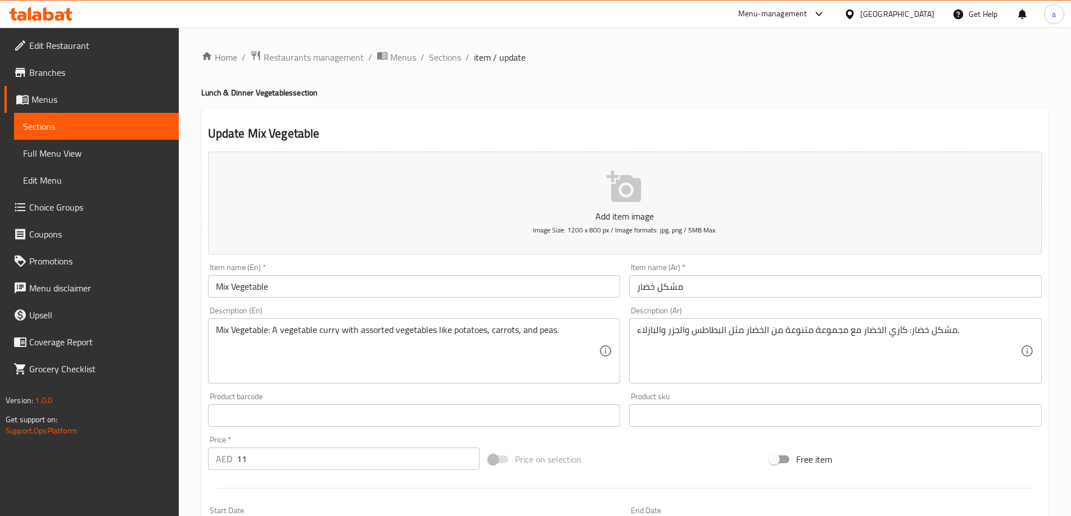
click at [306, 285] on input "Mix Vegetable" at bounding box center [414, 286] width 412 height 22
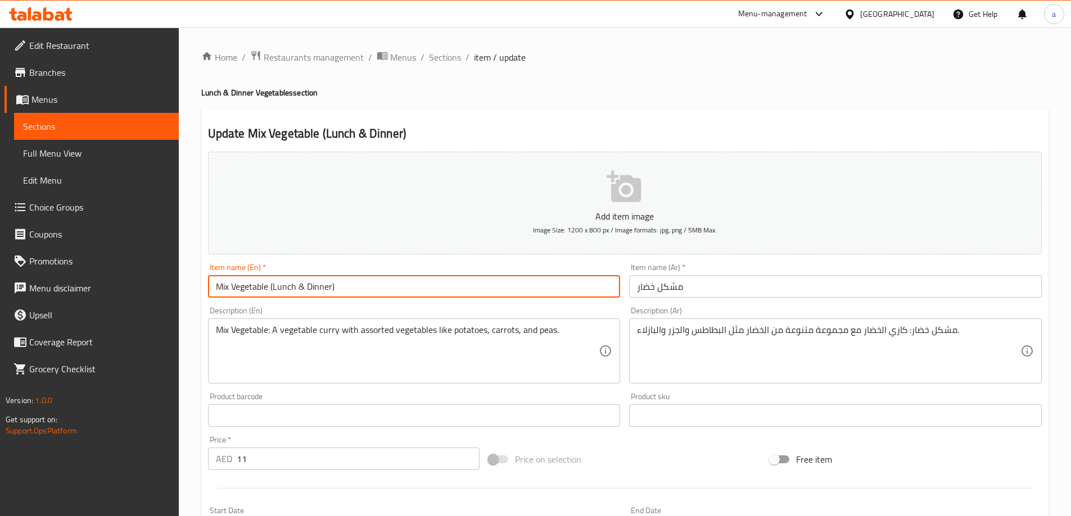
type input "Mix Vegetable (Lunch & Dinner)"
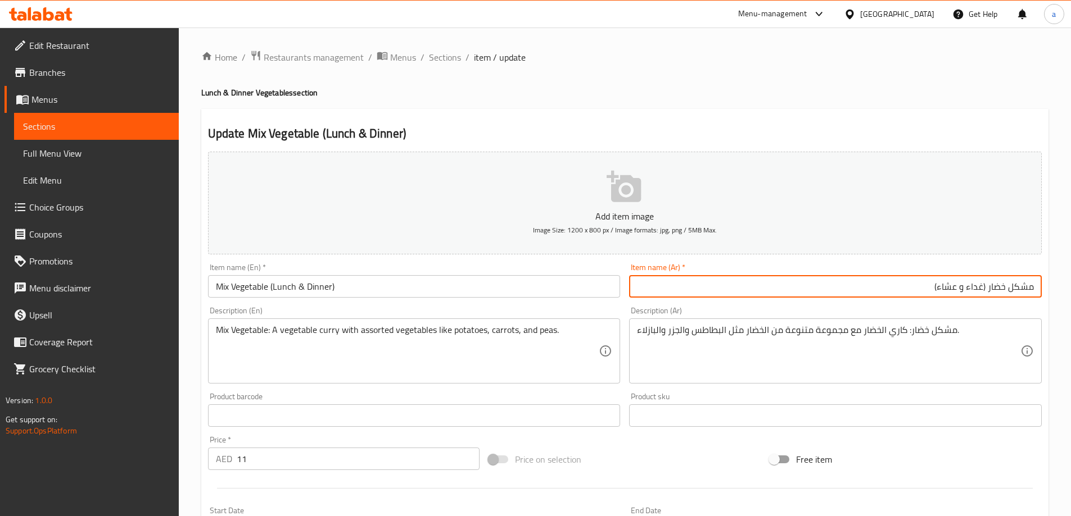
type input "مشكل خضار (غداء و عشاء)"
click at [437, 53] on span "Sections" at bounding box center [445, 57] width 32 height 13
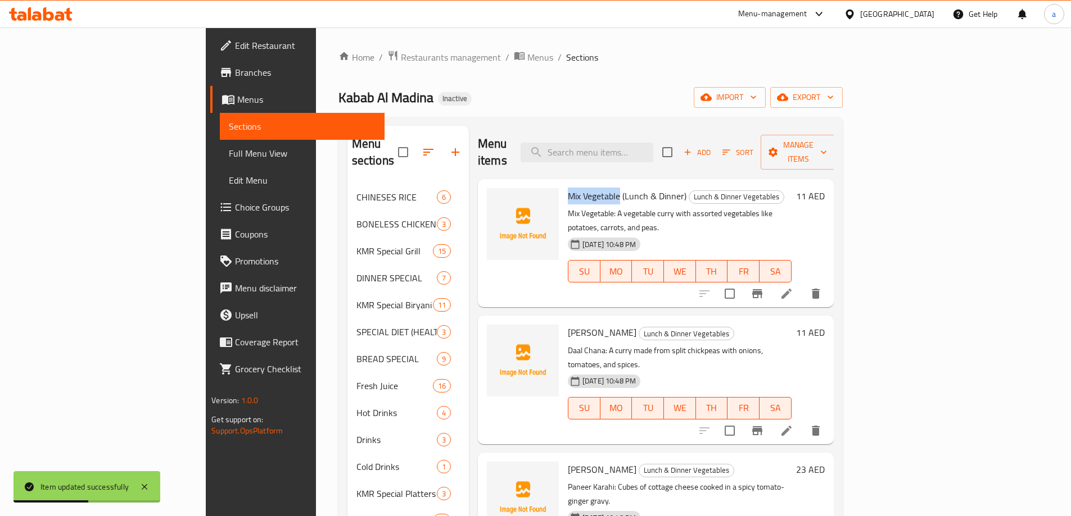
drag, startPoint x: 569, startPoint y: 179, endPoint x: 515, endPoint y: 181, distance: 54.5
click at [563, 184] on div "Mix Vegetable (Lunch & Dinner) Lunch & Dinner Vegetables Mix Vegetable: A veget…" at bounding box center [679, 243] width 233 height 119
copy span "Mix Vegetable"
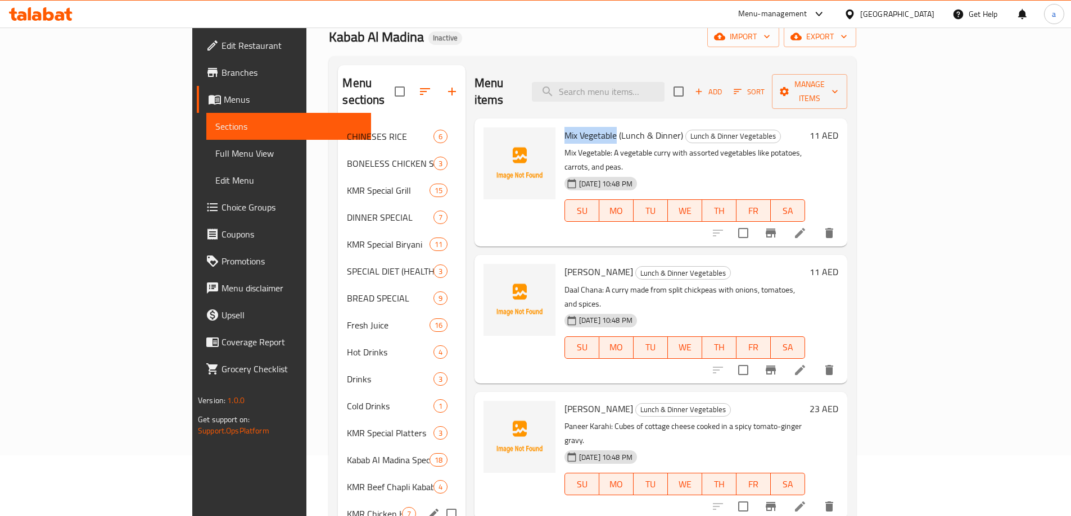
scroll to position [225, 0]
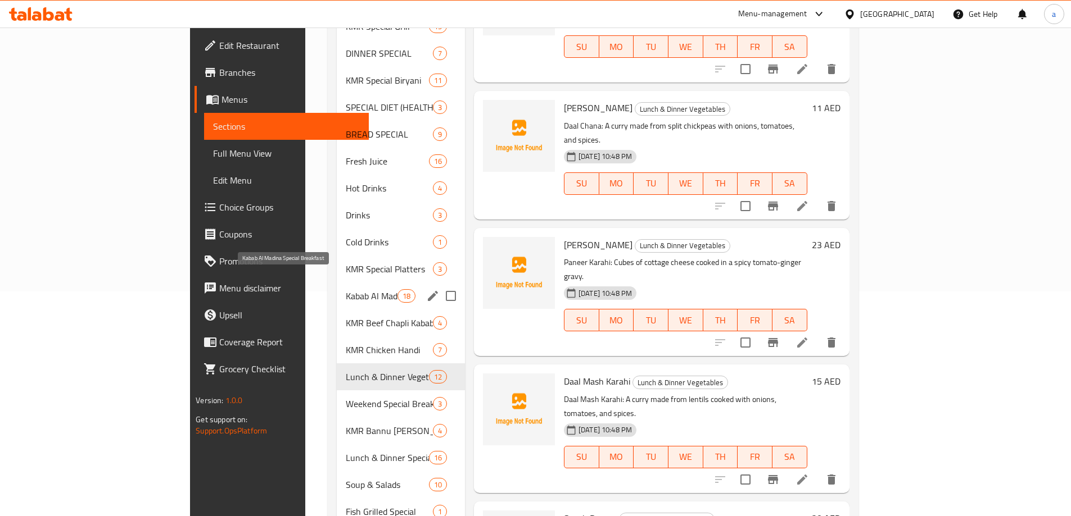
click at [346, 289] on span "Kabab Al Madina Special Breakfast" at bounding box center [372, 295] width 52 height 13
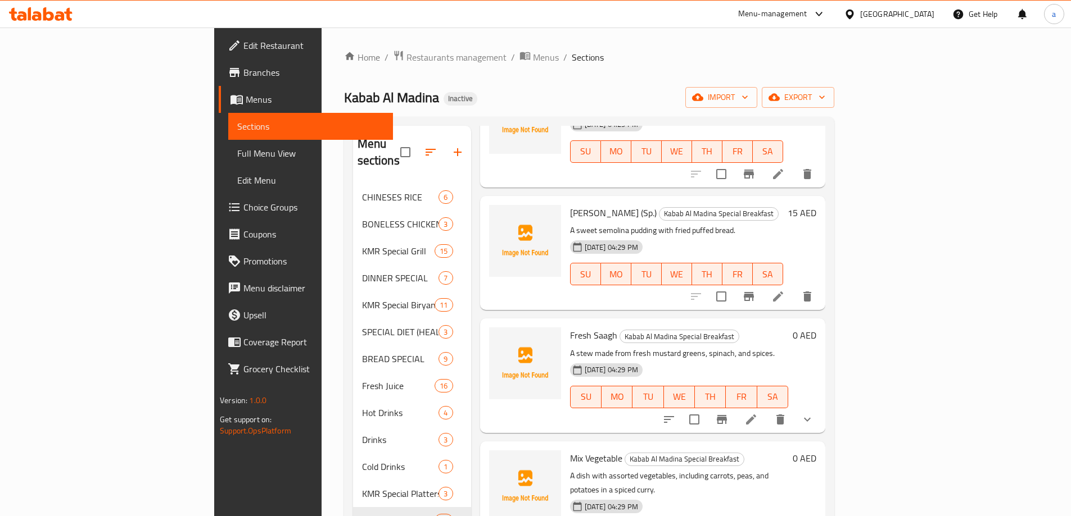
scroll to position [1103, 0]
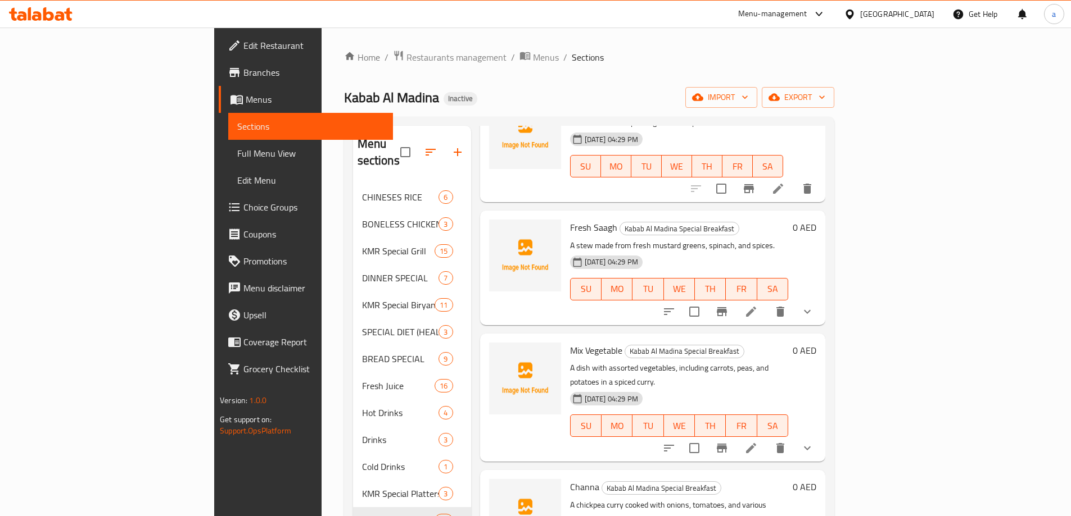
click at [758, 442] on icon at bounding box center [750, 448] width 13 height 13
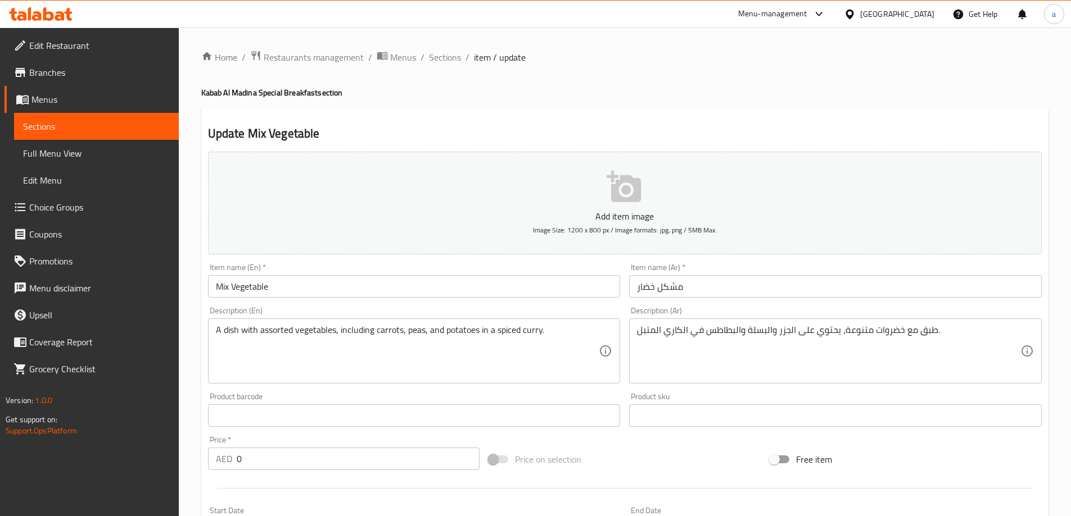
drag, startPoint x: 287, startPoint y: 283, endPoint x: 401, endPoint y: 298, distance: 114.5
click at [287, 283] on input "Mix Vegetable" at bounding box center [414, 286] width 412 height 22
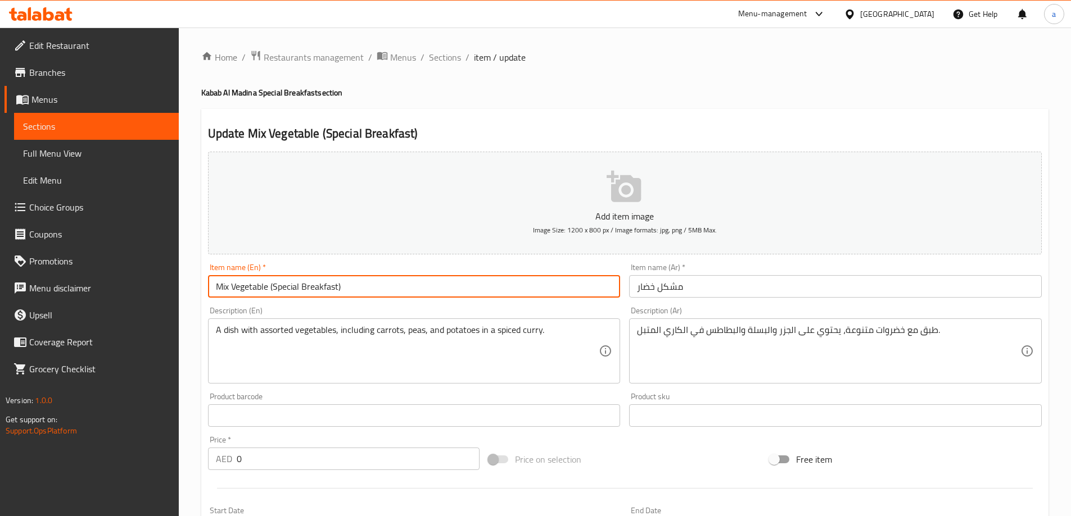
type input "Mix Vegetable (Special Breakfast)"
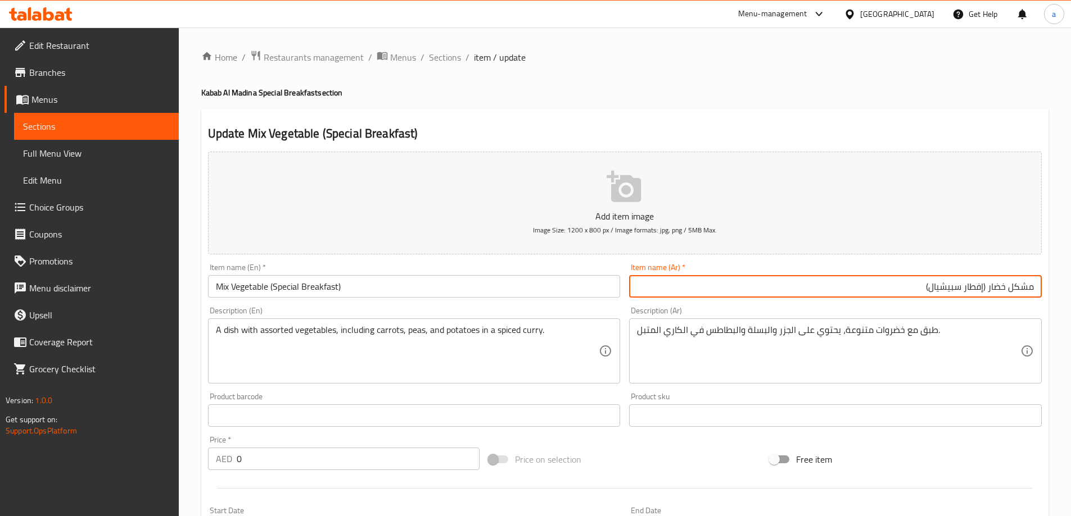
type input "مشكل خضار (إفطار سبيشيال)"
click at [839, 287] on input "مشكل خضار (إفطار سبيشيال)" at bounding box center [835, 286] width 412 height 22
click at [447, 57] on span "Sections" at bounding box center [445, 57] width 32 height 13
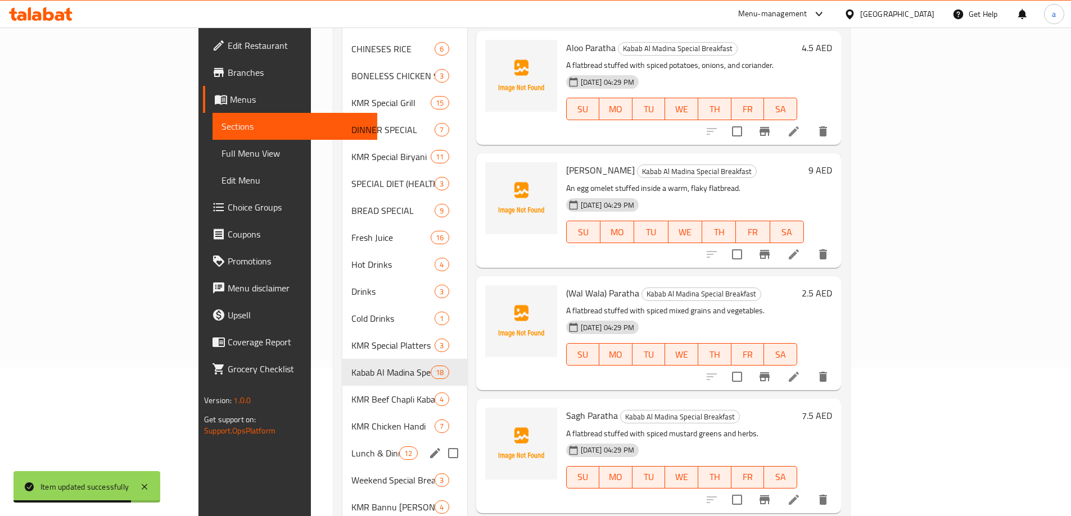
scroll to position [169, 0]
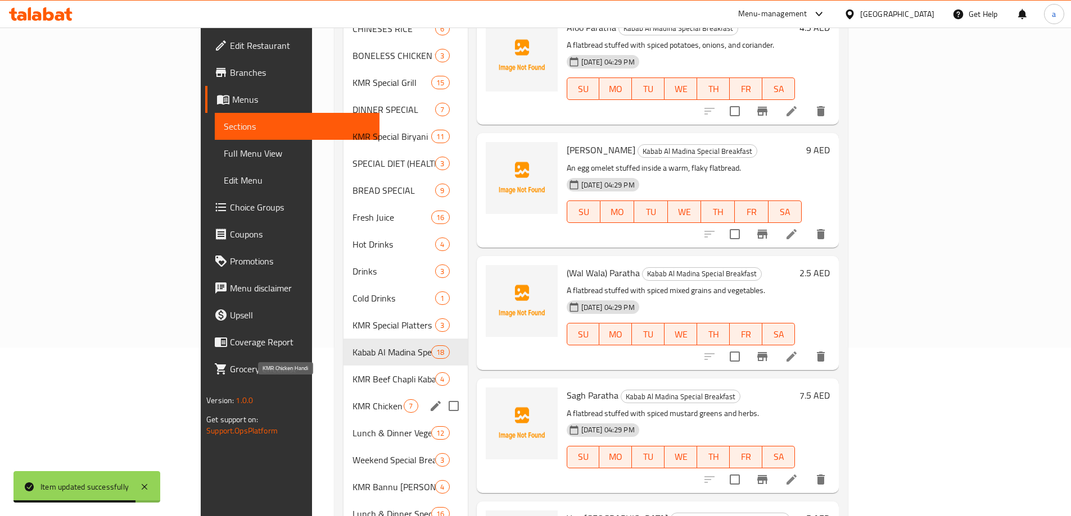
click at [352, 400] on span "KMR Chicken Handi" at bounding box center [377, 406] width 51 height 13
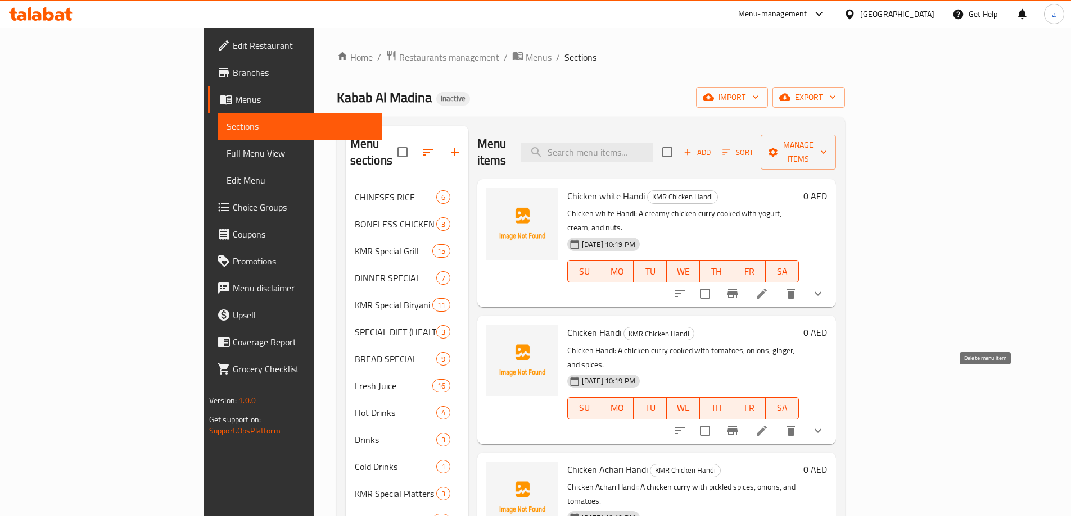
click at [795, 426] on icon "delete" at bounding box center [791, 431] width 8 height 10
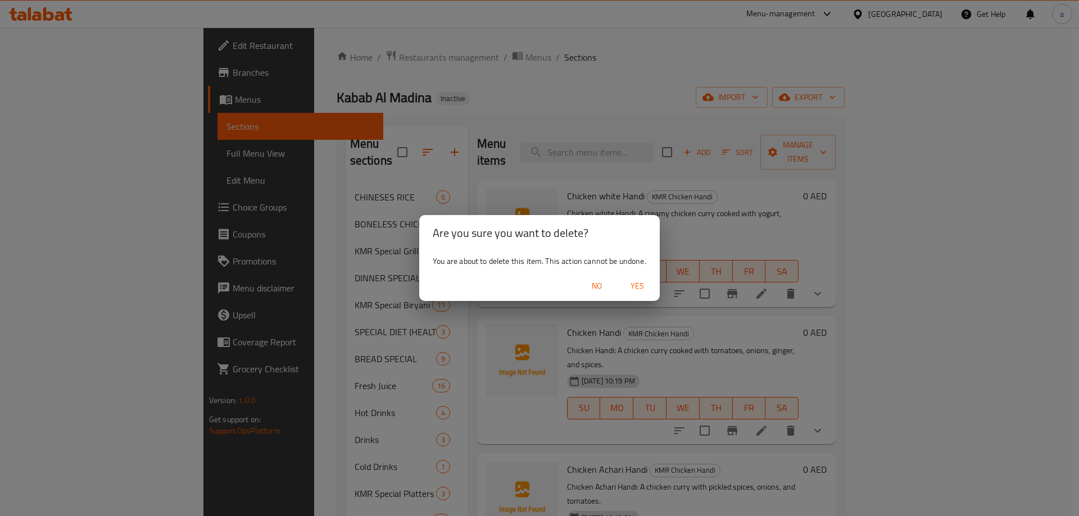
click at [635, 290] on span "Yes" at bounding box center [637, 286] width 27 height 14
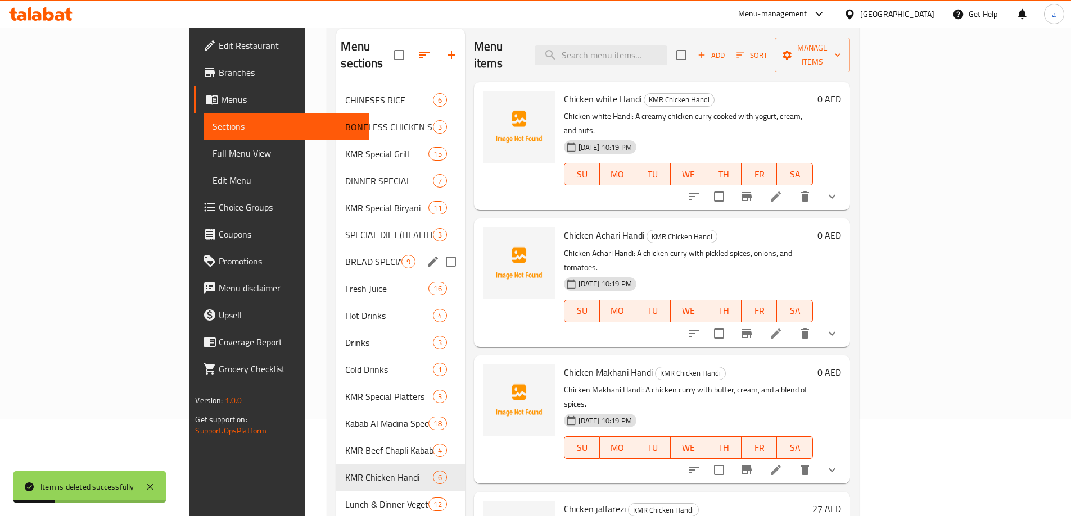
scroll to position [56, 0]
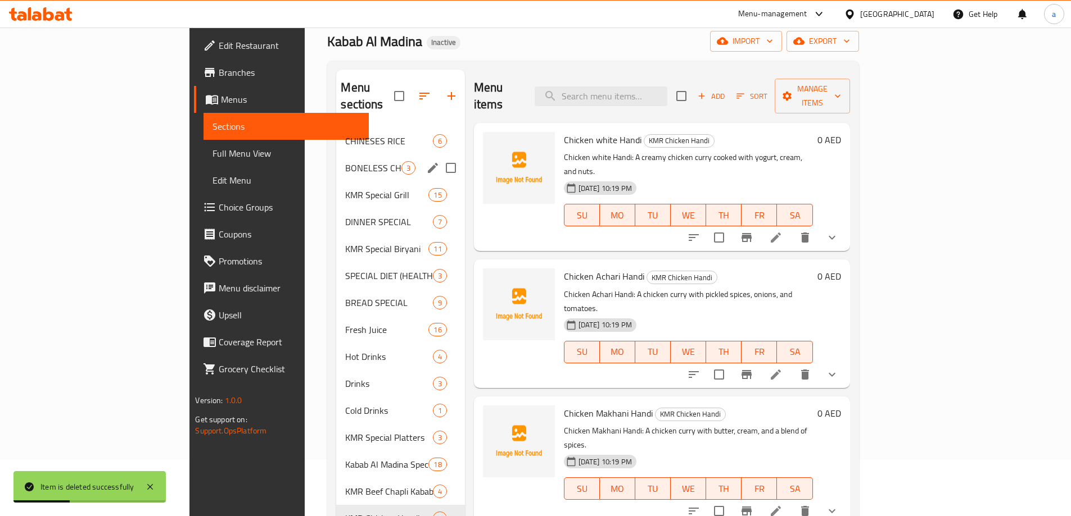
click at [336, 158] on div "BONELESS CHICKEN SPECIAL 3" at bounding box center [400, 168] width 128 height 27
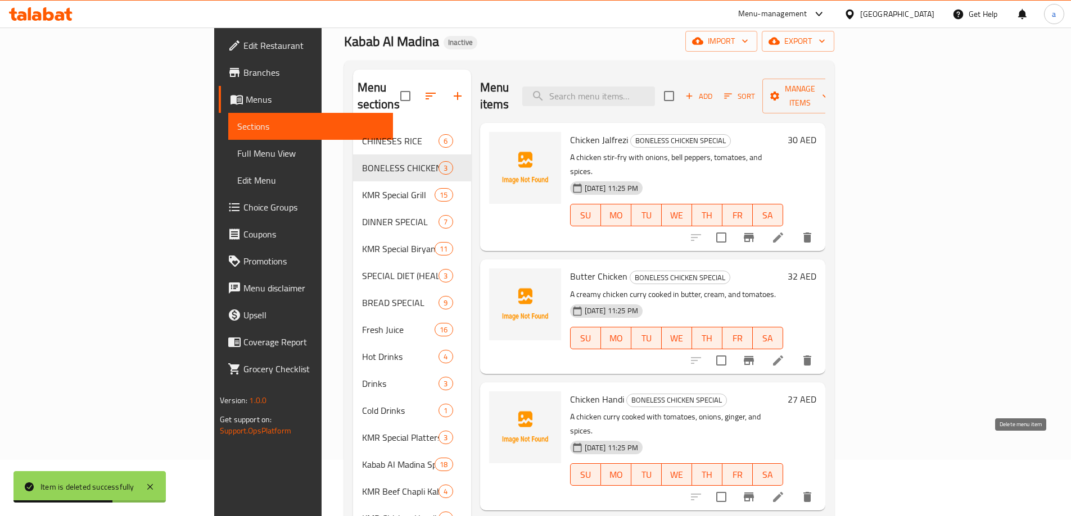
click at [814, 491] on icon "delete" at bounding box center [806, 497] width 13 height 13
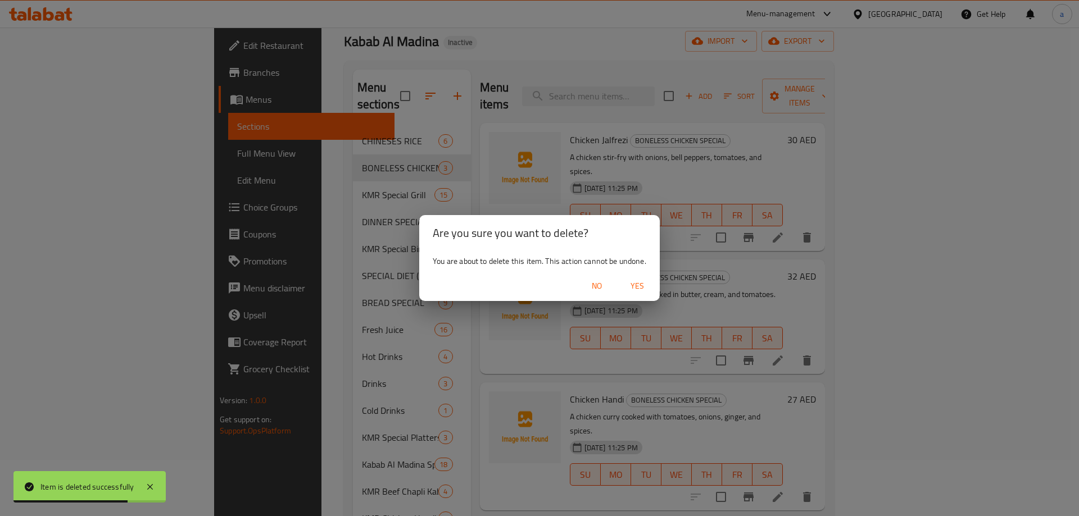
click at [641, 288] on span "Yes" at bounding box center [637, 286] width 27 height 14
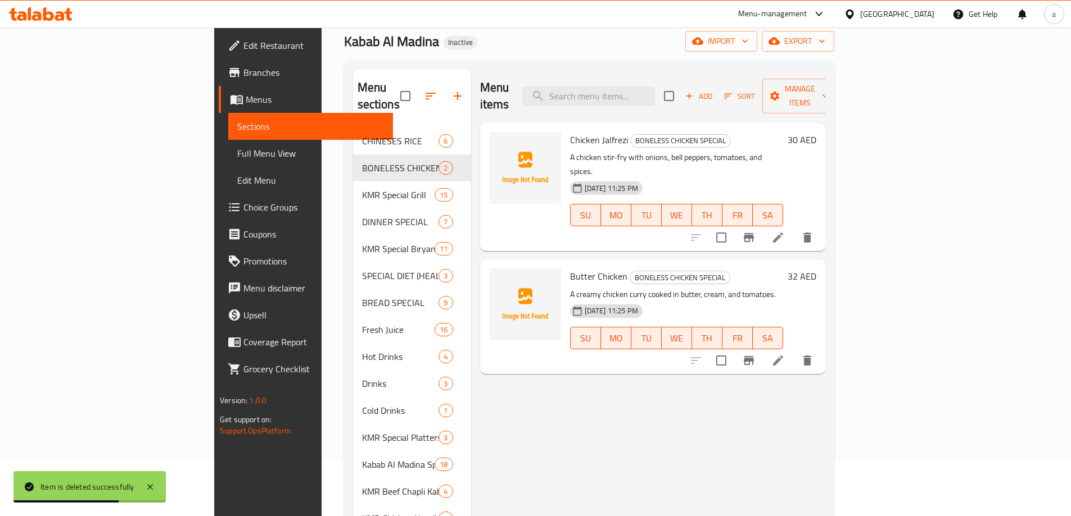
click at [237, 157] on span "Full Menu View" at bounding box center [310, 153] width 147 height 13
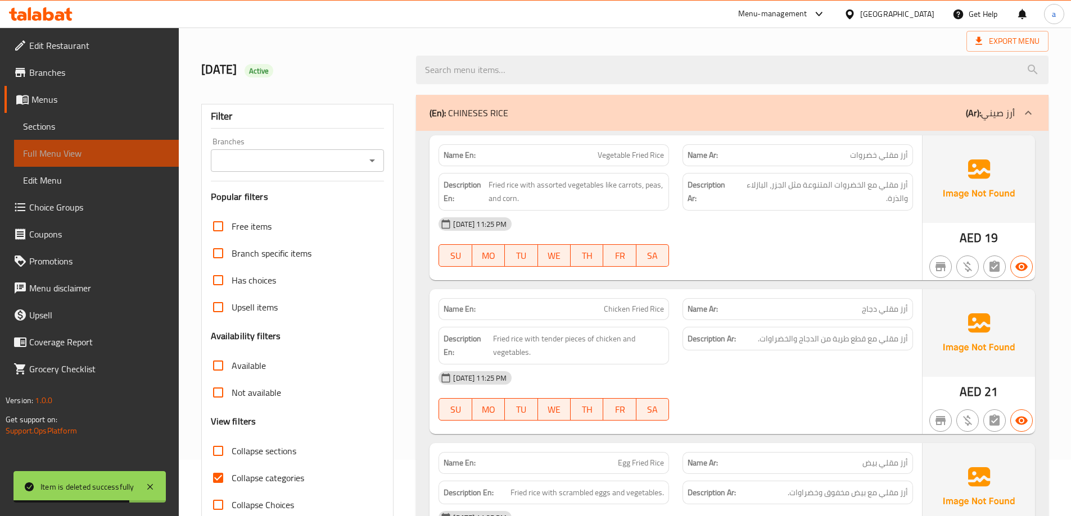
click at [37, 152] on span "Full Menu View" at bounding box center [96, 153] width 147 height 13
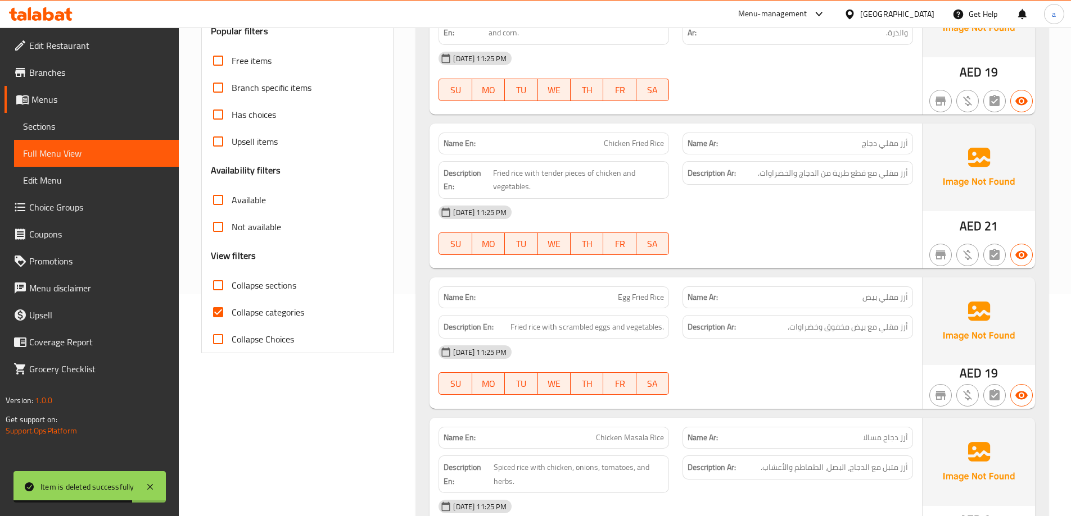
scroll to position [337, 0]
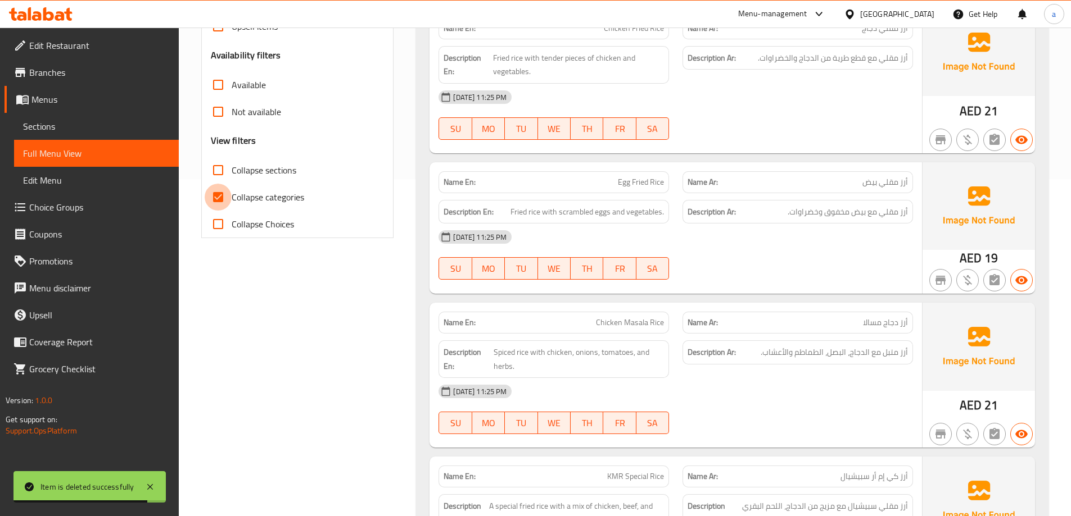
click at [217, 200] on input "Collapse categories" at bounding box center [218, 197] width 27 height 27
checkbox input "false"
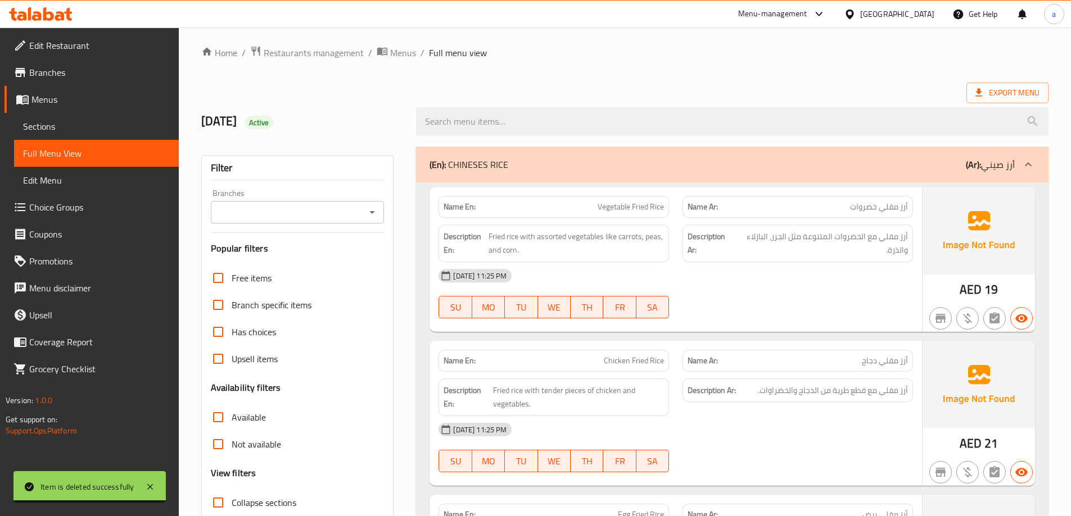
scroll to position [0, 0]
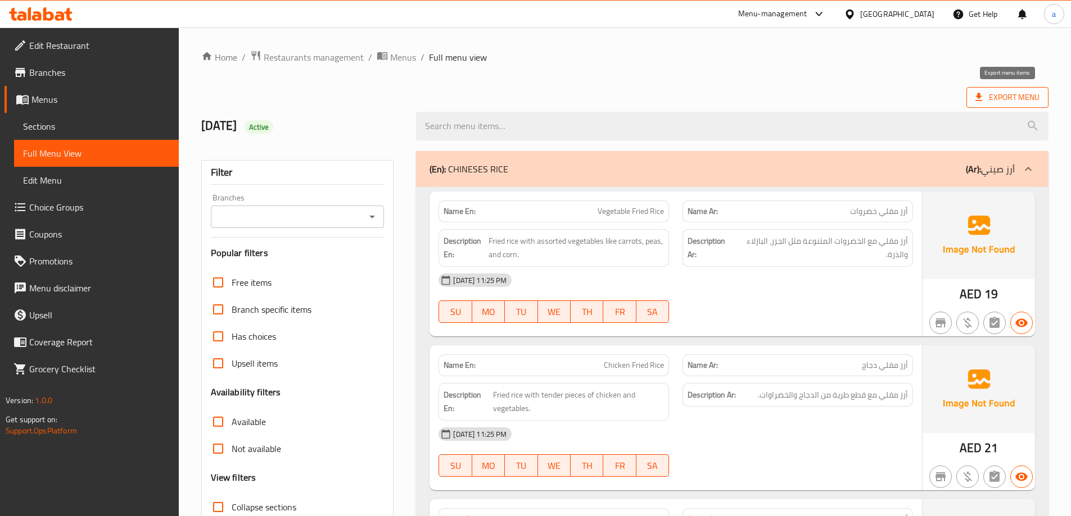
click at [986, 92] on span "Export Menu" at bounding box center [1007, 97] width 64 height 14
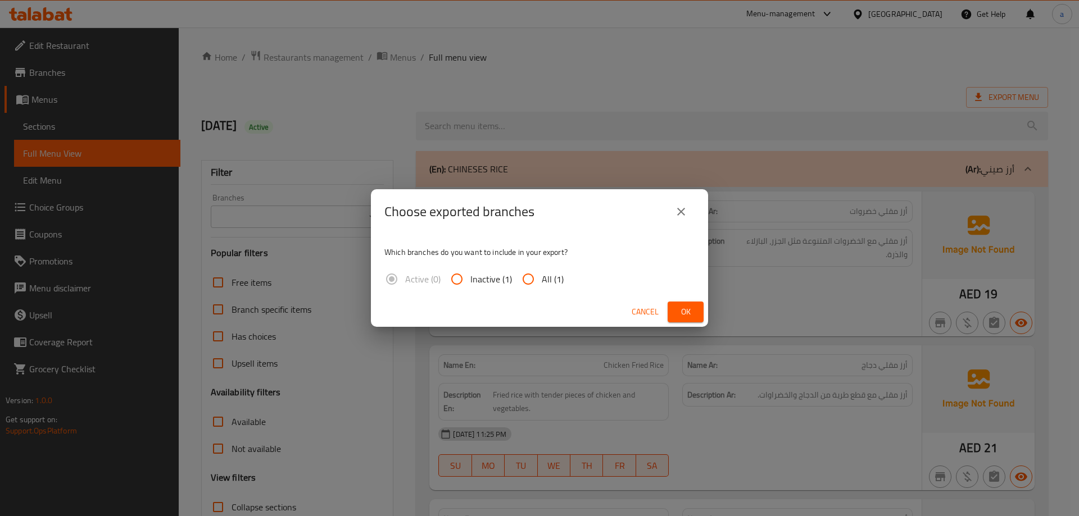
click at [546, 283] on span "All (1)" at bounding box center [553, 279] width 22 height 13
click at [542, 283] on input "All (1)" at bounding box center [528, 279] width 27 height 27
radio input "true"
click at [692, 312] on span "Ok" at bounding box center [686, 312] width 18 height 14
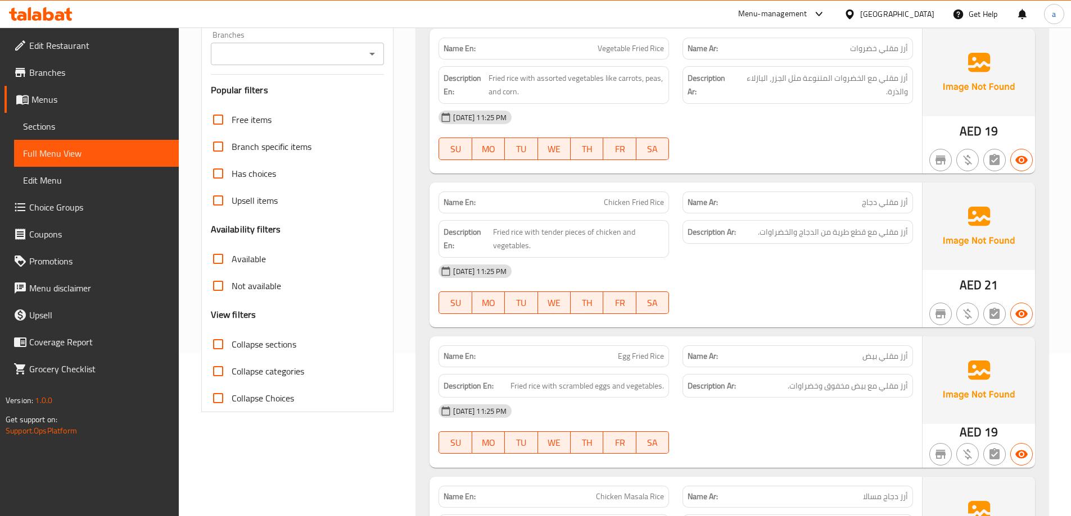
scroll to position [169, 0]
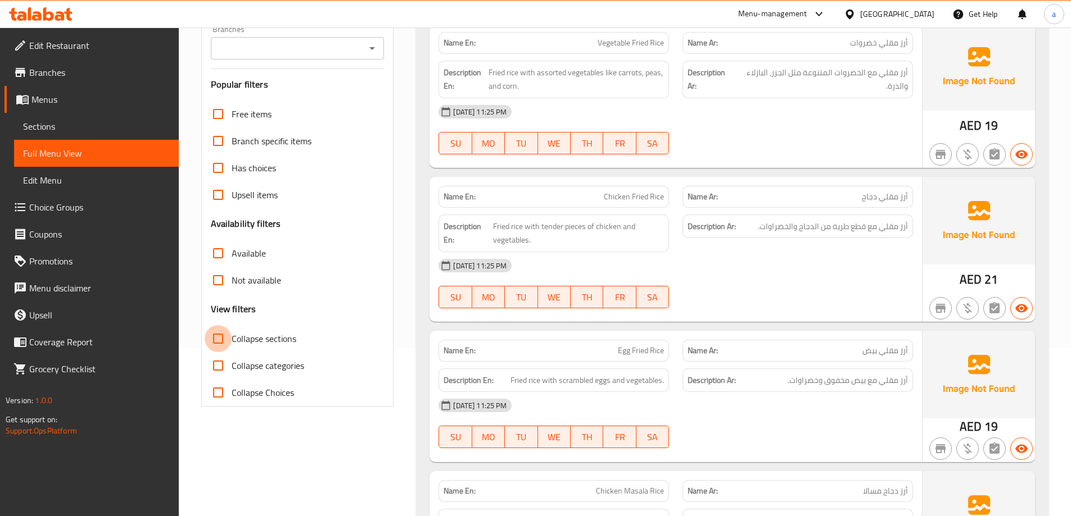
click at [219, 342] on input "Collapse sections" at bounding box center [218, 338] width 27 height 27
checkbox input "true"
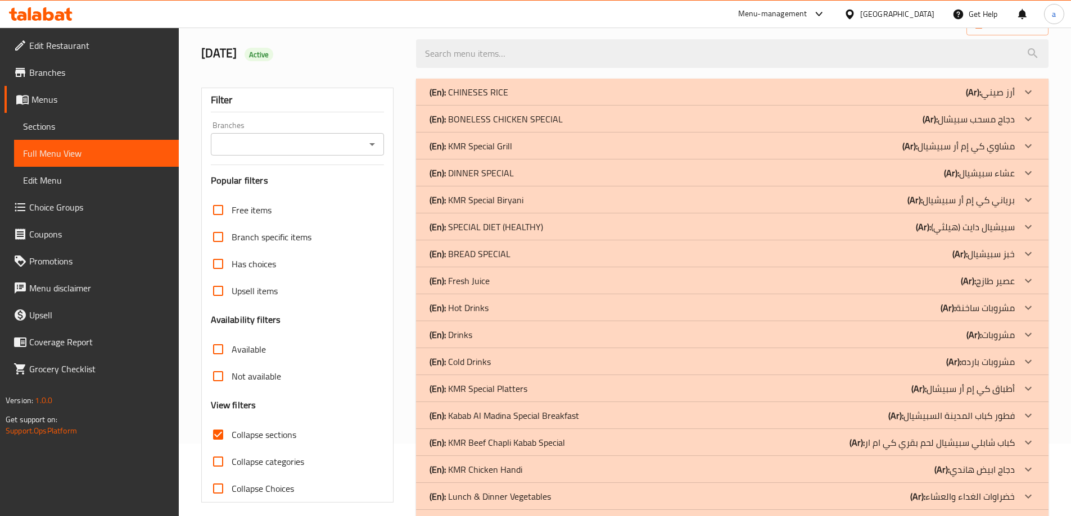
scroll to position [0, 0]
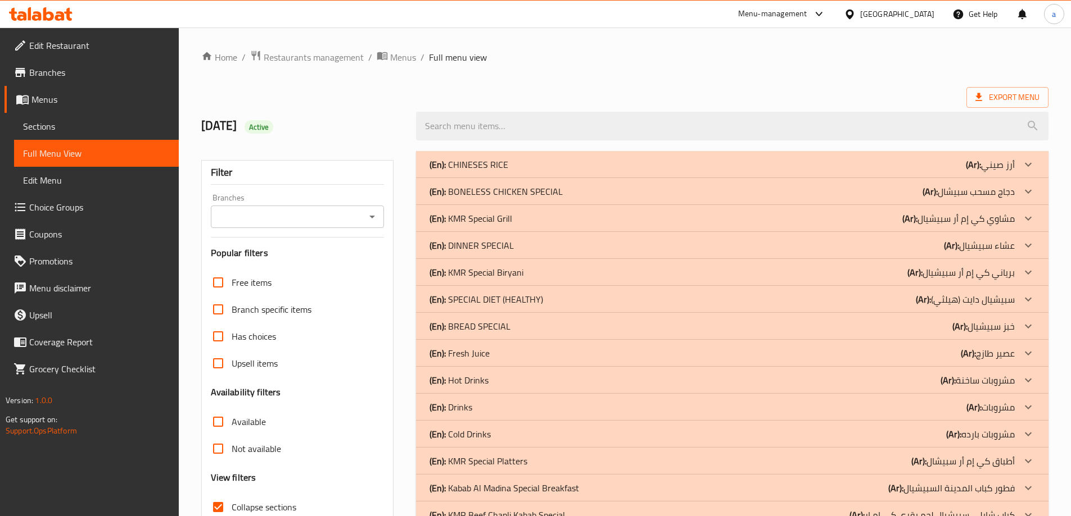
click at [394, 377] on div "Filter Branches Branches Popular filters Free items Branch specific items Has c…" at bounding box center [301, 474] width 215 height 661
click at [532, 274] on div "(En): KMR Special Biryani (Ar): برياني كي إم أر سبيشيال" at bounding box center [721, 272] width 585 height 13
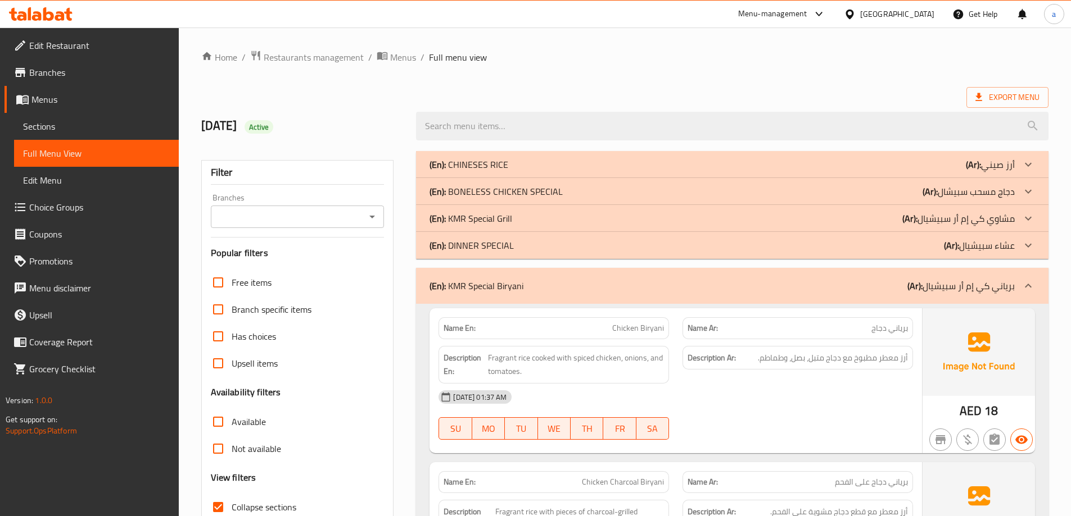
click at [560, 224] on div "(En): KMR Special Grill (Ar): مشاوي كي إم أر سبيشيال" at bounding box center [721, 218] width 585 height 13
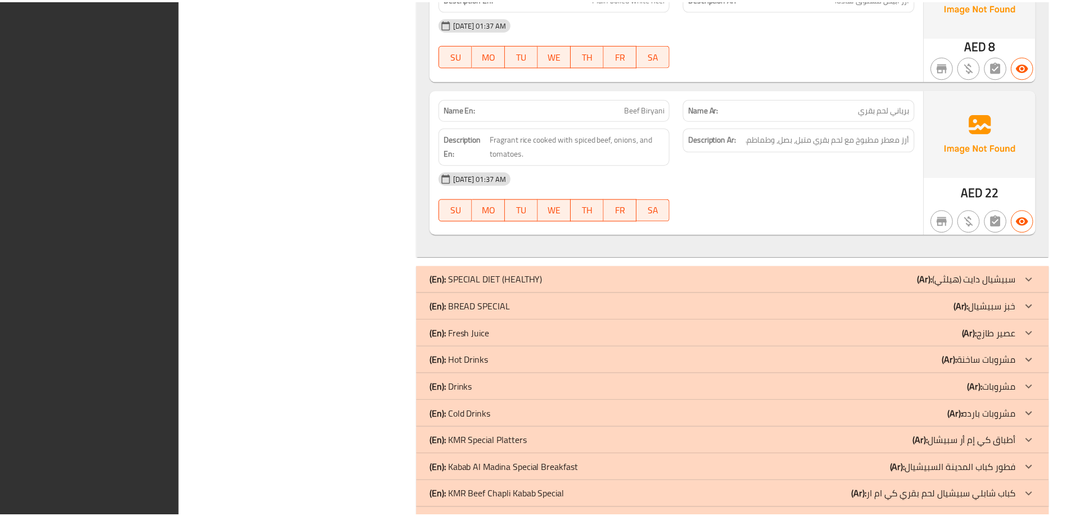
scroll to position [7937, 0]
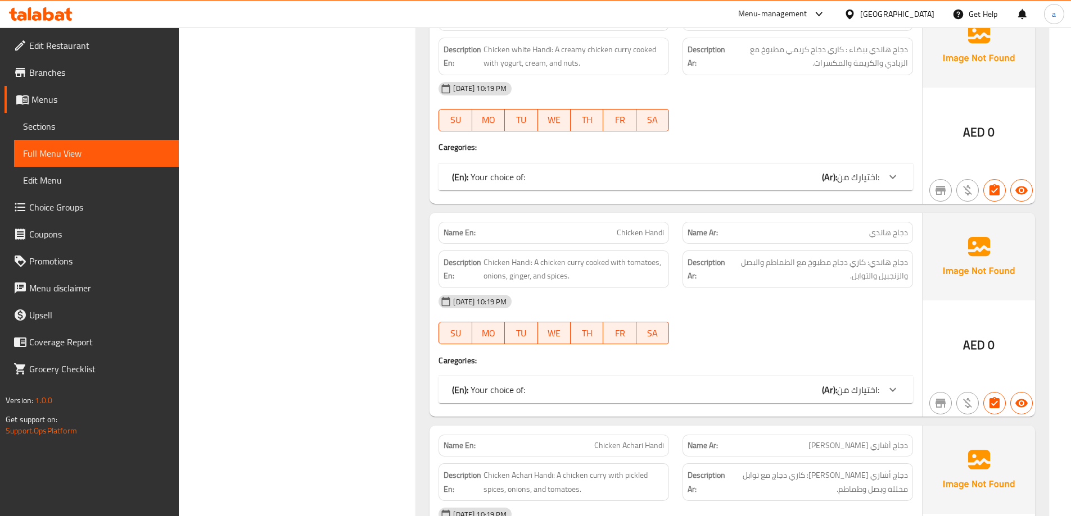
scroll to position [1235, 0]
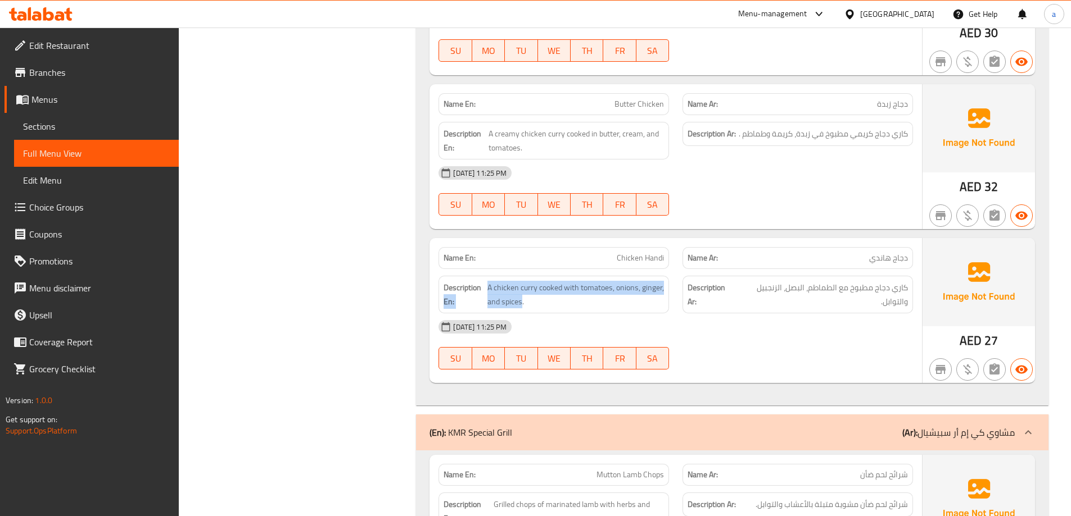
drag, startPoint x: 521, startPoint y: 302, endPoint x: 485, endPoint y: 283, distance: 41.5
click at [485, 283] on h6 "Description En: A chicken curry cooked with tomatoes, onions, ginger, and spice…" at bounding box center [553, 295] width 220 height 28
click at [504, 297] on span "A chicken curry cooked with tomatoes, onions, ginger, and spices." at bounding box center [575, 295] width 177 height 28
drag, startPoint x: 488, startPoint y: 289, endPoint x: 522, endPoint y: 304, distance: 36.7
click at [522, 304] on span "A chicken curry cooked with tomatoes, onions, ginger, and spices." at bounding box center [575, 295] width 177 height 28
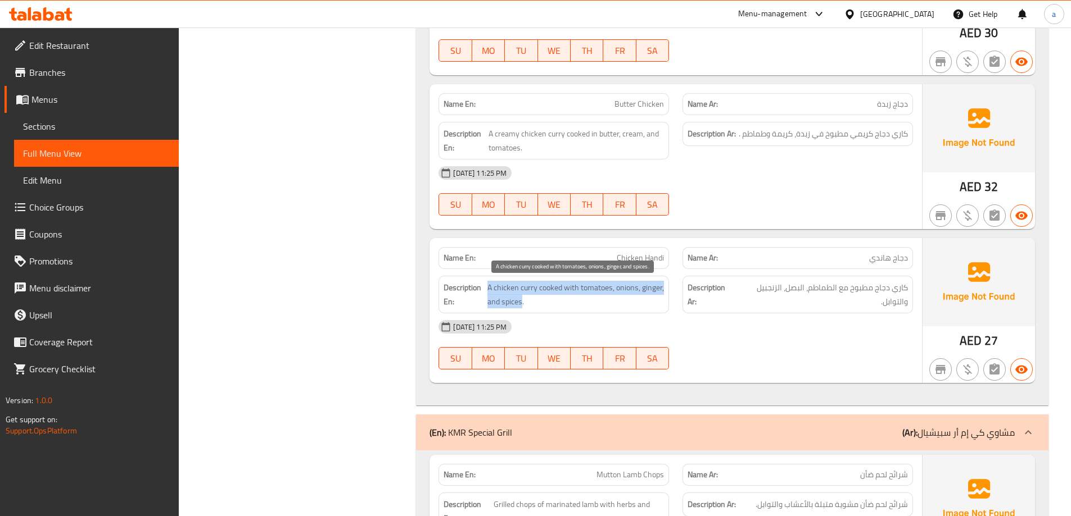
copy span "A chicken curry cooked with tomatoes, onions, ginger, and spices"
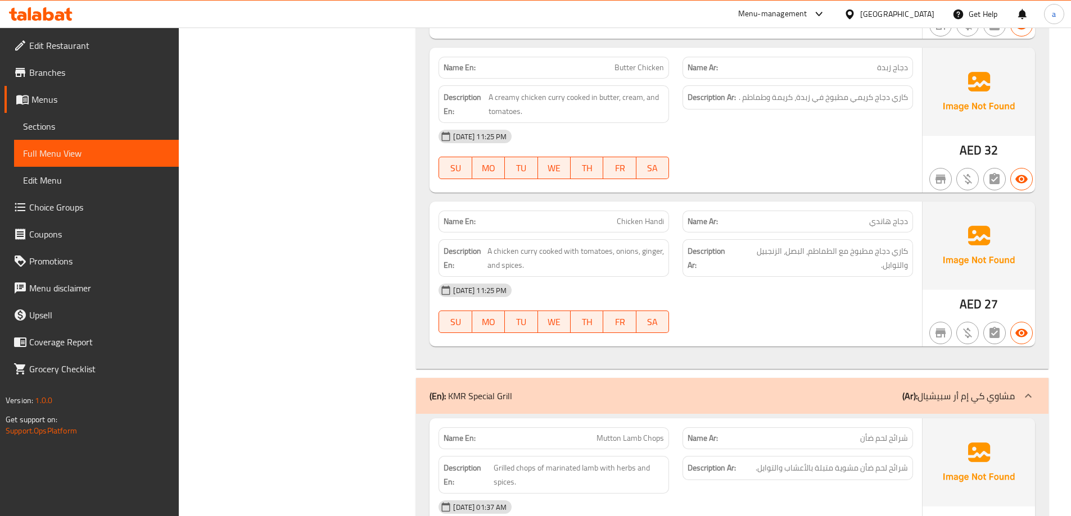
scroll to position [18173, 0]
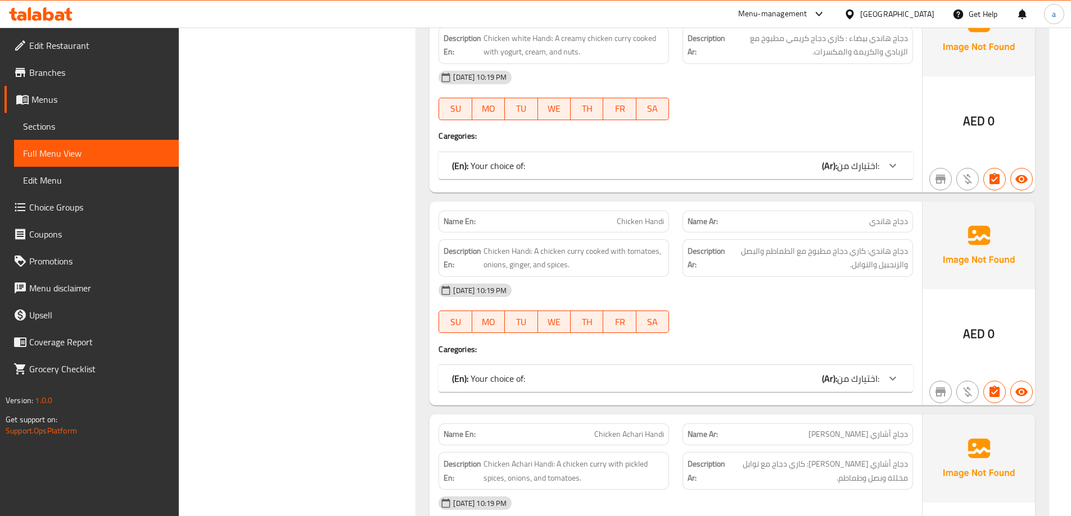
click at [901, 375] on div at bounding box center [892, 378] width 27 height 27
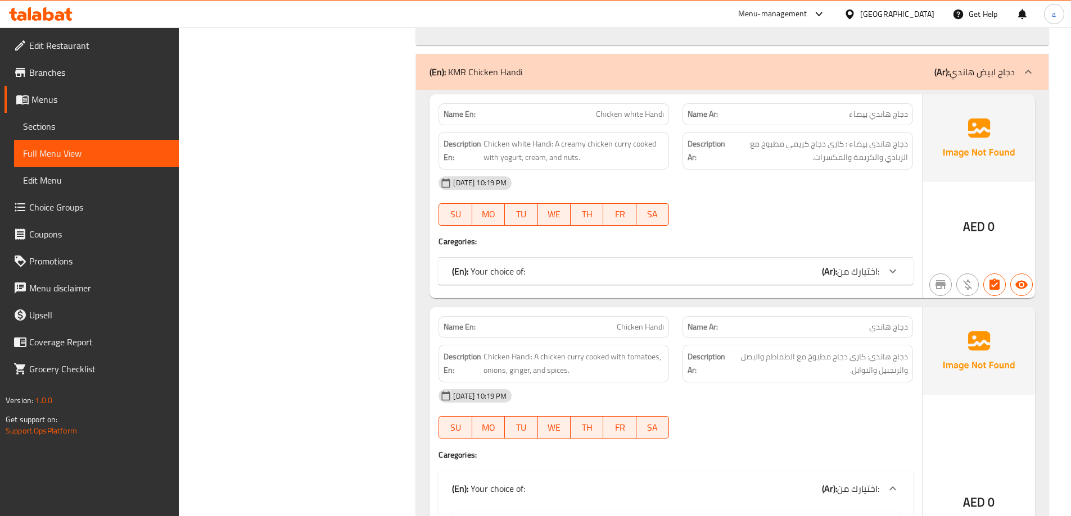
scroll to position [18222, 0]
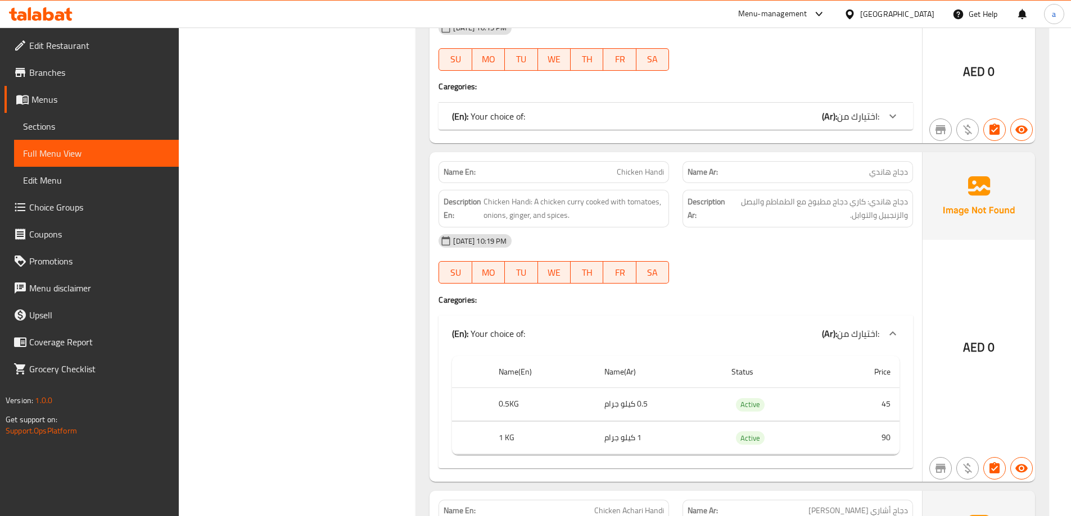
click at [62, 18] on icon at bounding box center [60, 16] width 10 height 10
